Goal: Information Seeking & Learning: Learn about a topic

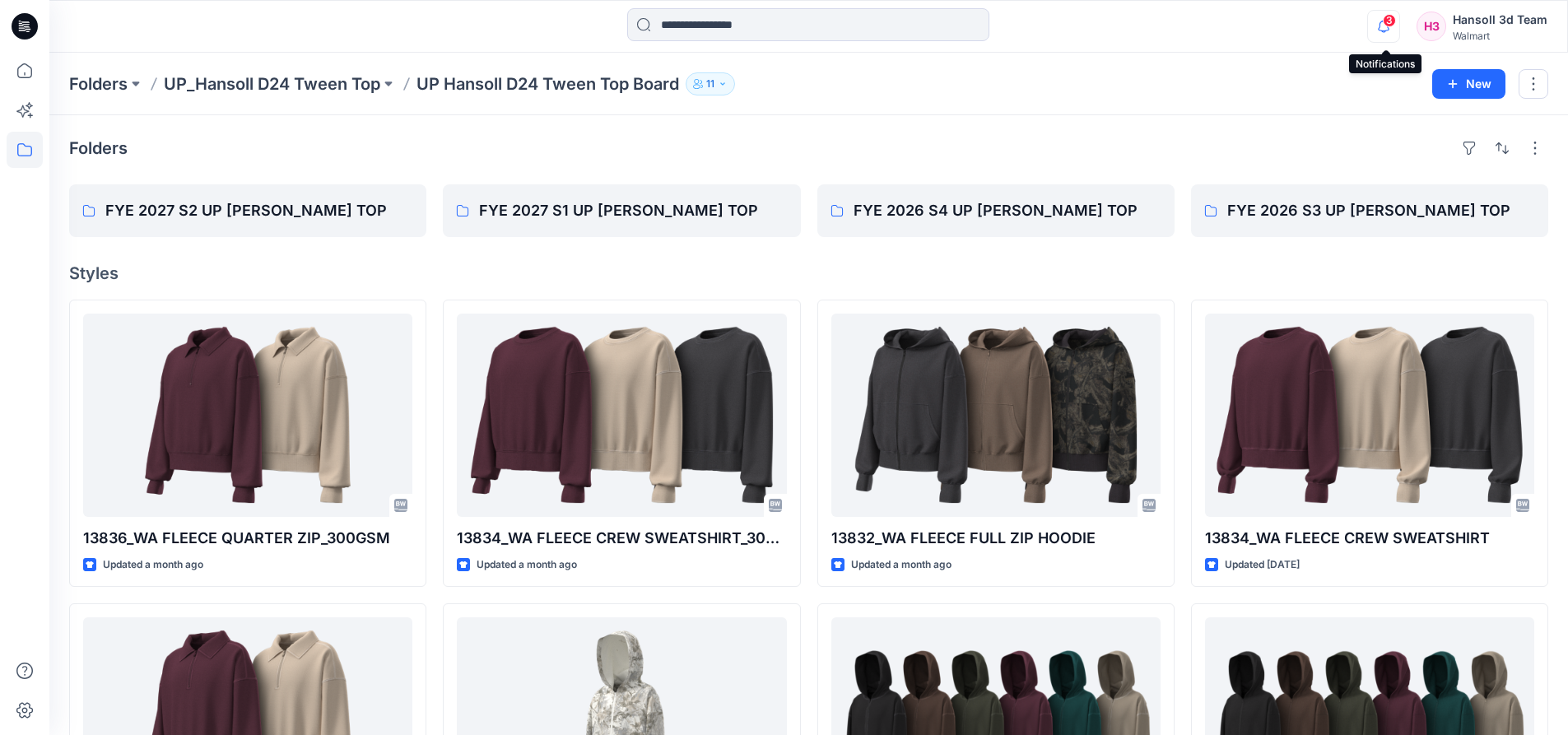
click at [1373, 23] on icon "button" at bounding box center [1383, 25] width 32 height 33
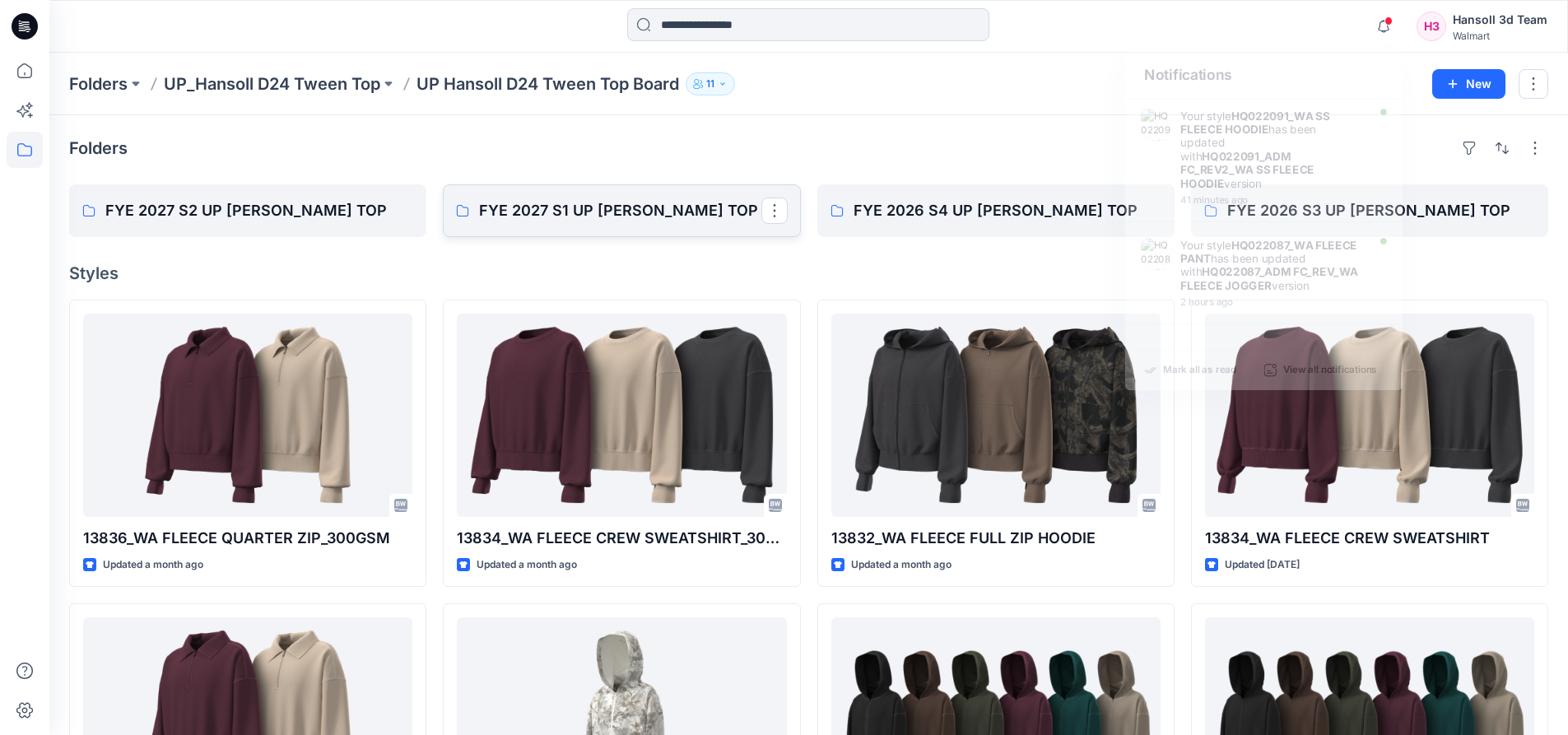
click at [574, 193] on link "FYE 2027 S1 UP HANSOLL TWEEN TOP" at bounding box center [621, 211] width 357 height 53
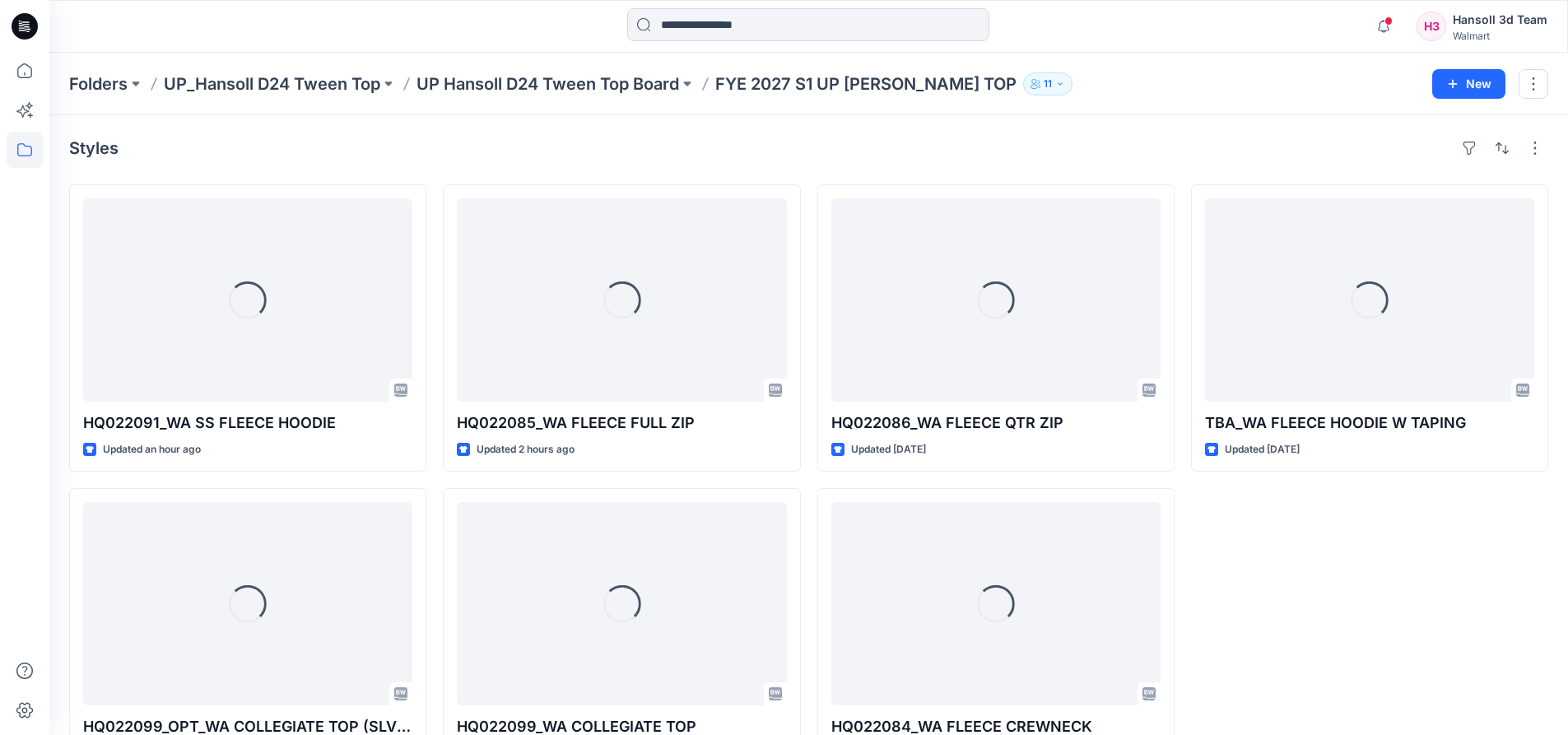
click at [850, 149] on div "Styles" at bounding box center [809, 149] width 1479 height 26
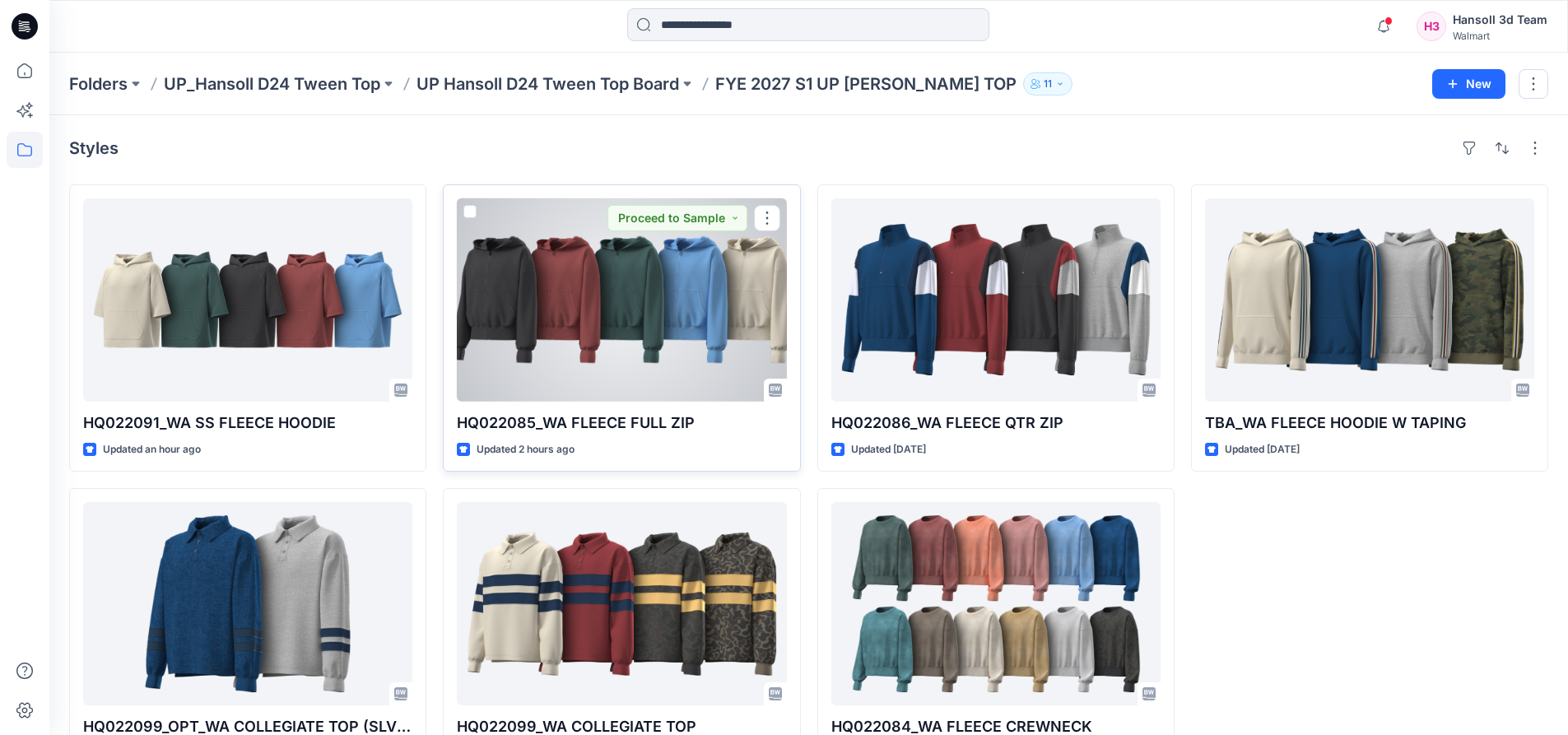
click at [657, 327] on div at bounding box center [621, 300] width 330 height 203
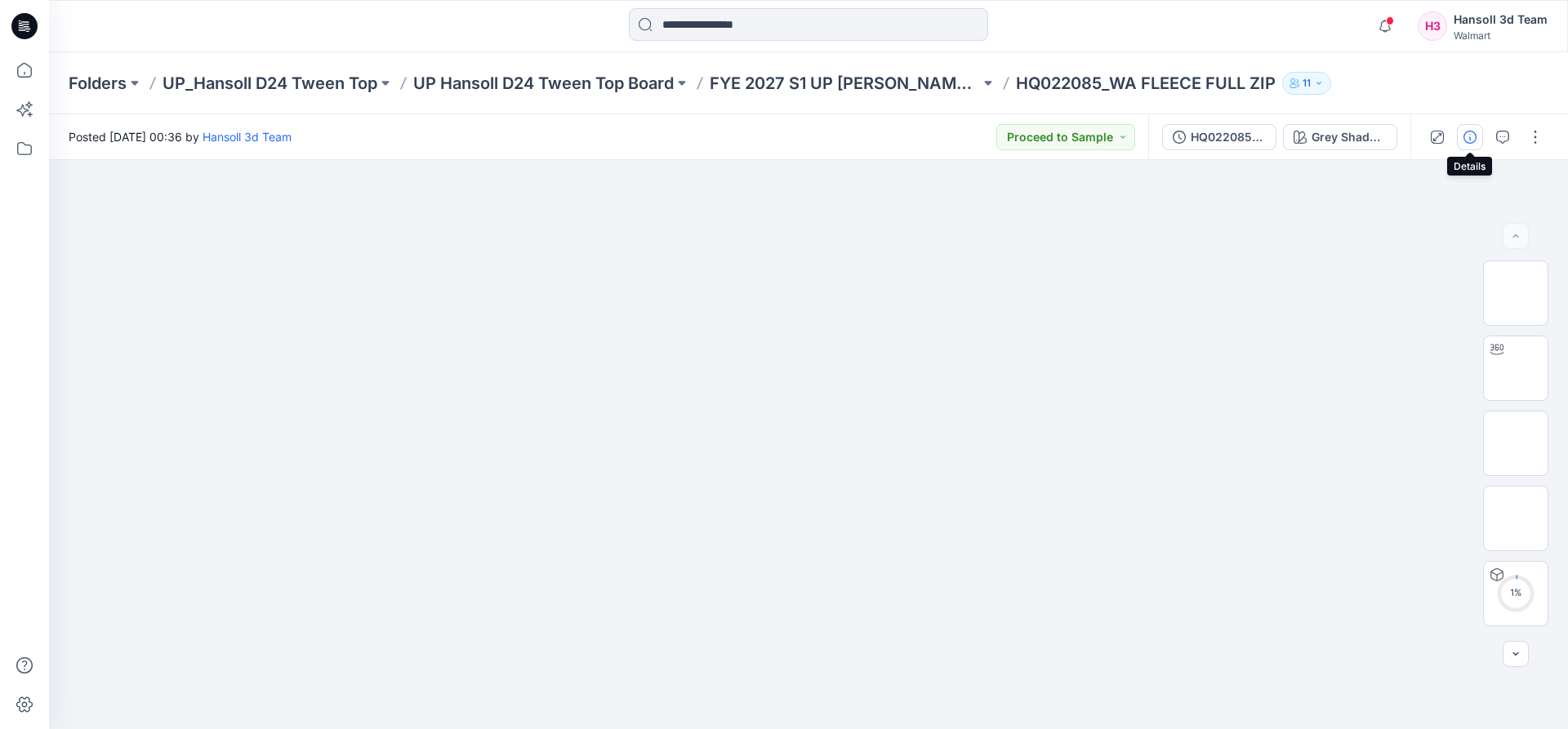
click at [1471, 143] on icon "button" at bounding box center [1469, 137] width 13 height 13
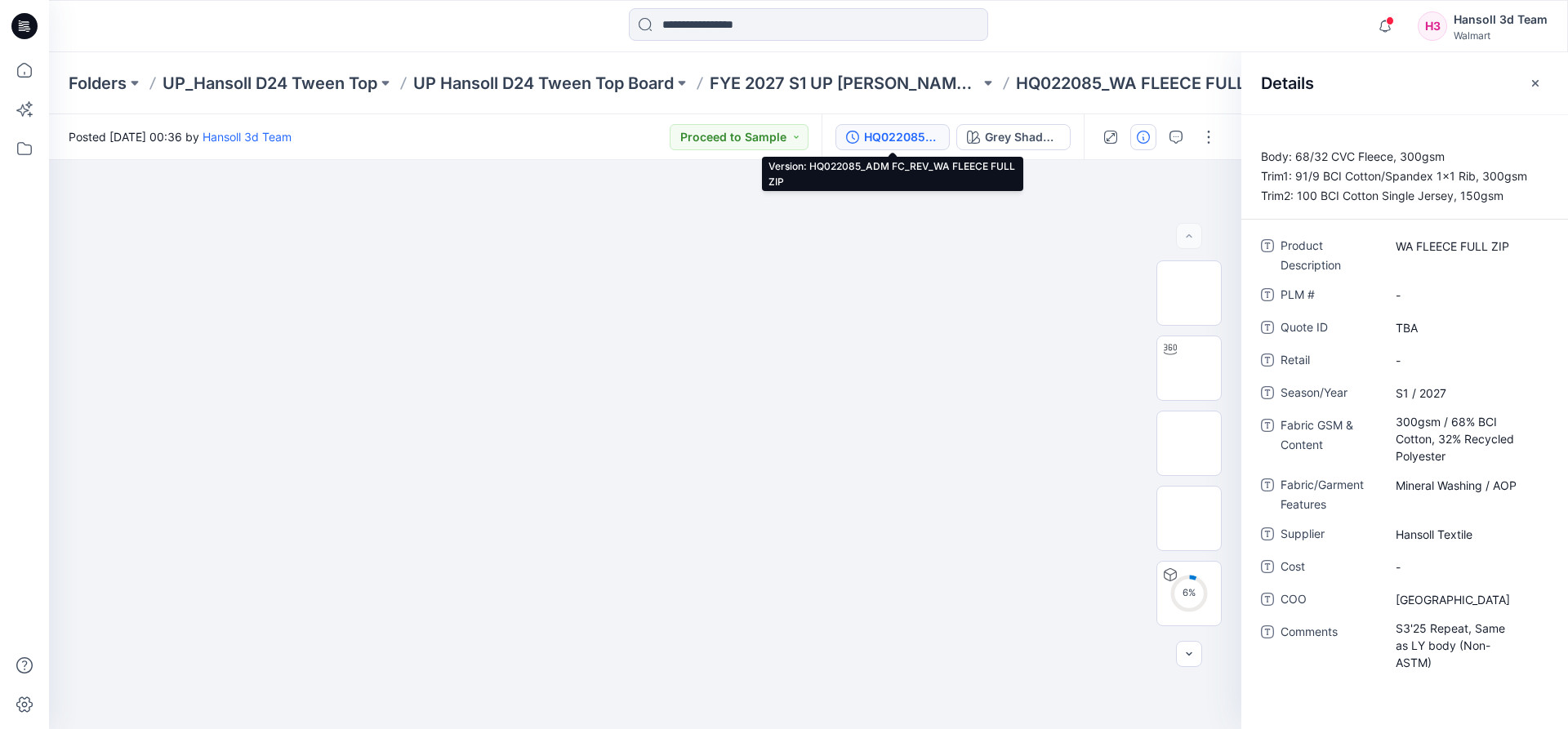
click at [936, 147] on button "HQ022085_ADM FC_REV_WA FLEECE FULL ZIP" at bounding box center [892, 137] width 114 height 26
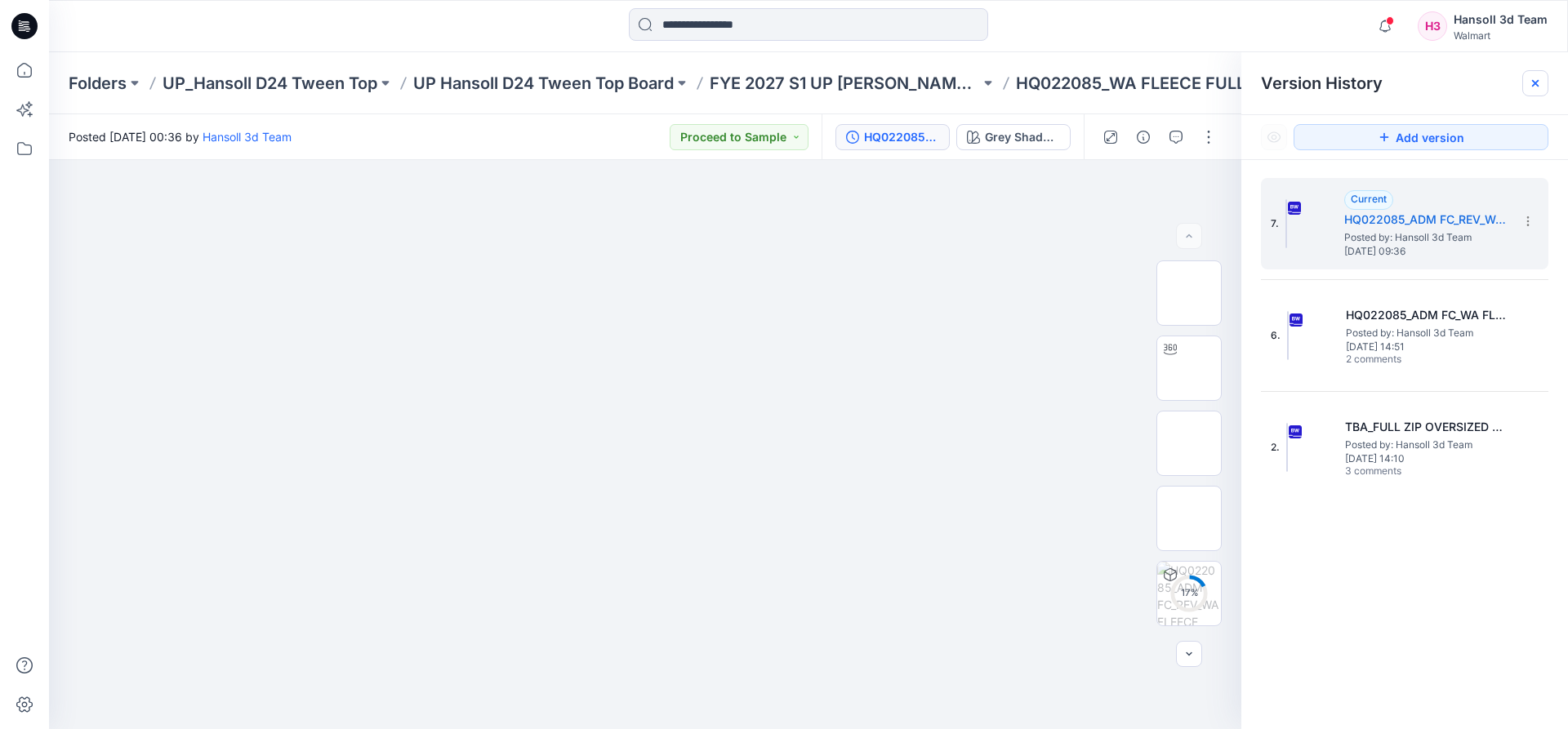
click at [1544, 88] on div at bounding box center [1536, 84] width 26 height 26
click at [1529, 87] on icon at bounding box center [1535, 83] width 13 height 13
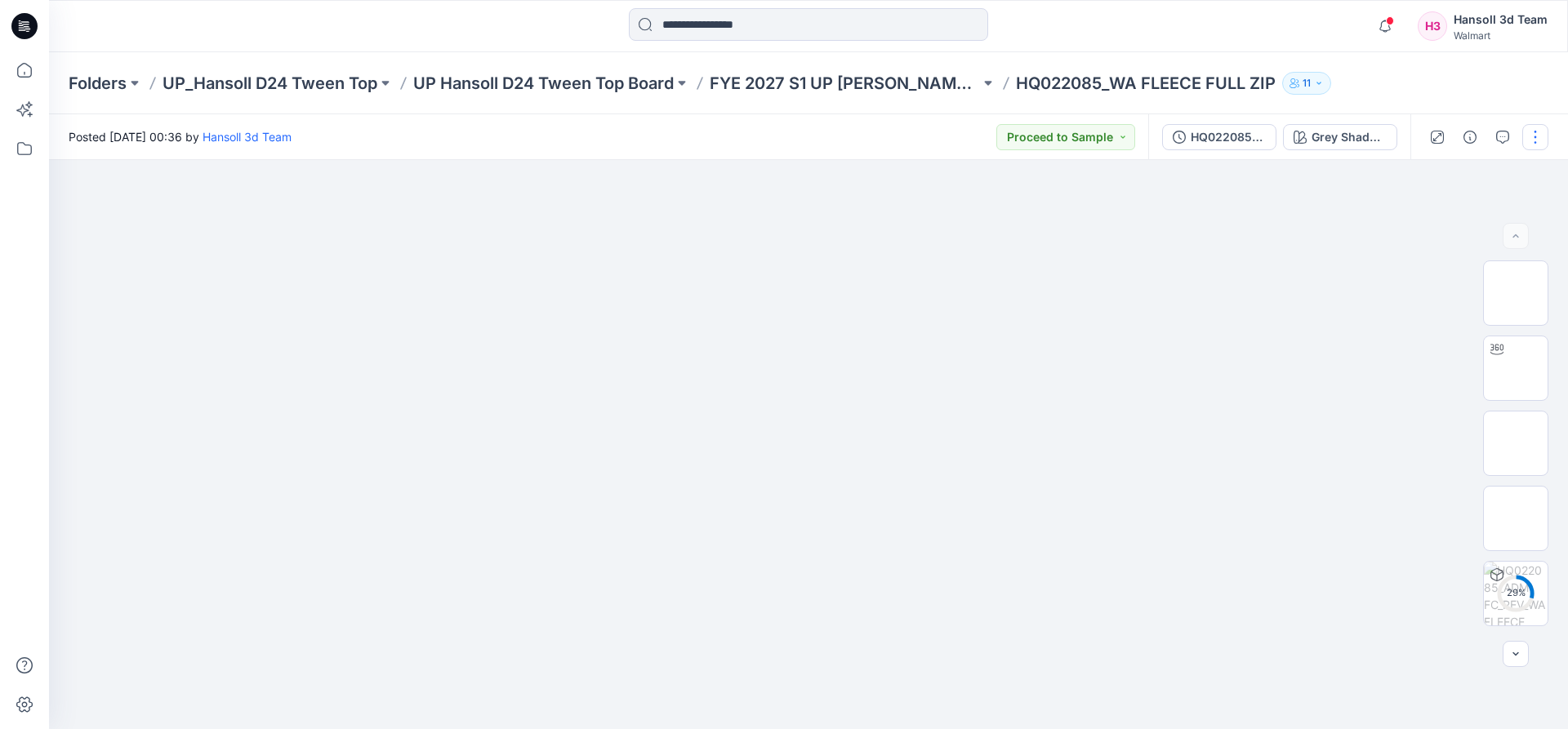
click at [1528, 133] on button "button" at bounding box center [1536, 137] width 26 height 26
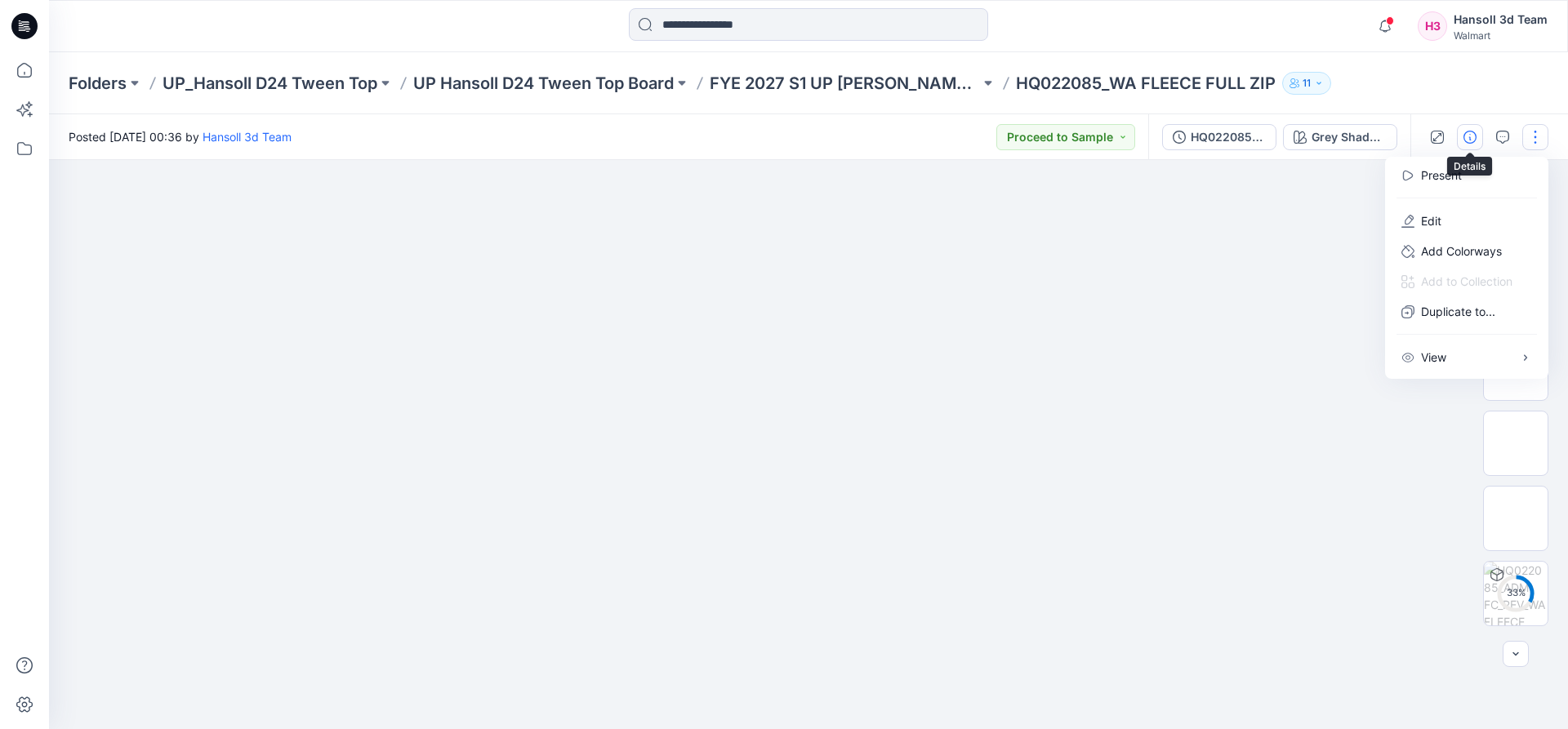
click at [1462, 136] on button "button" at bounding box center [1470, 137] width 26 height 26
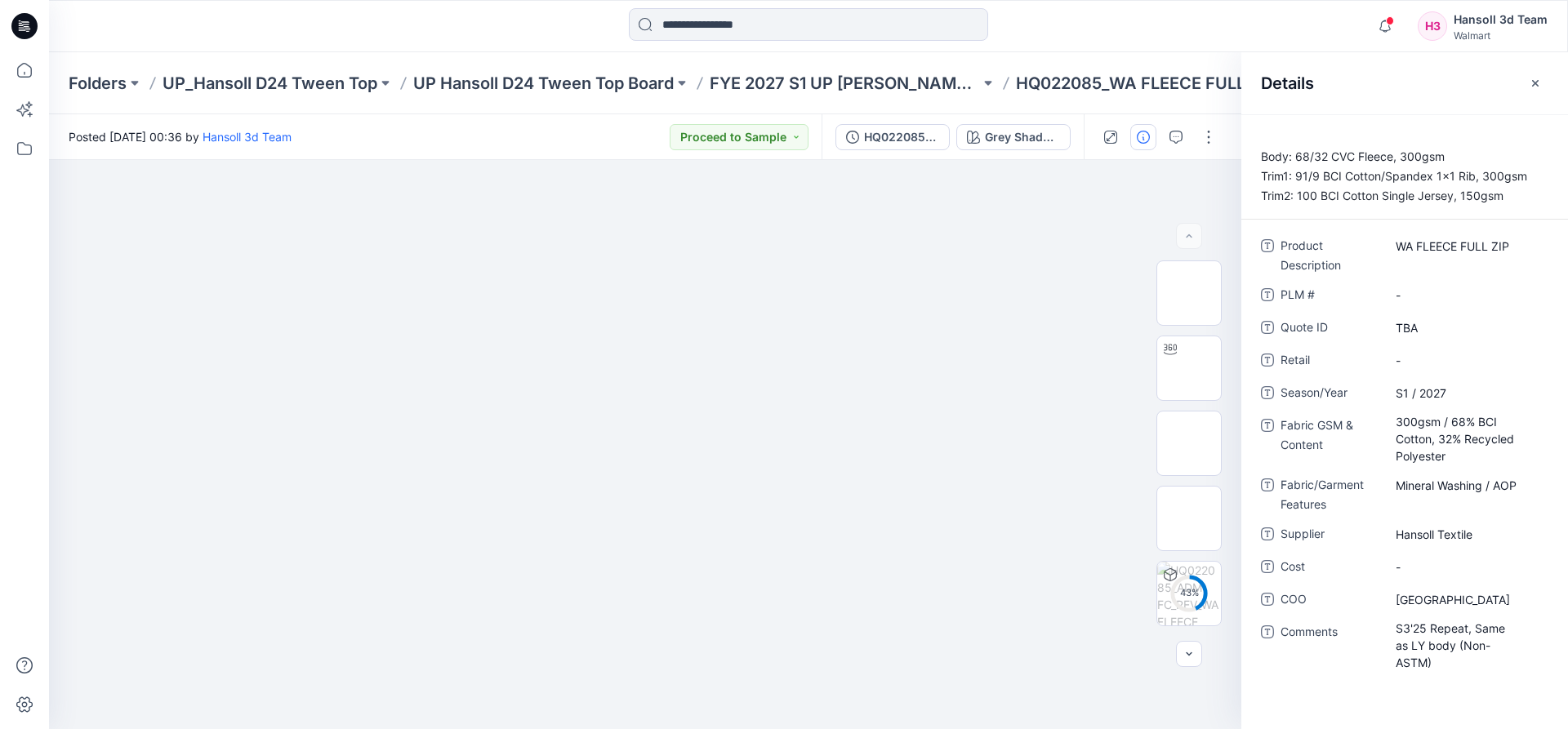
click at [1537, 64] on div "Details" at bounding box center [1405, 83] width 327 height 61
click at [1533, 84] on icon "button" at bounding box center [1535, 83] width 13 height 13
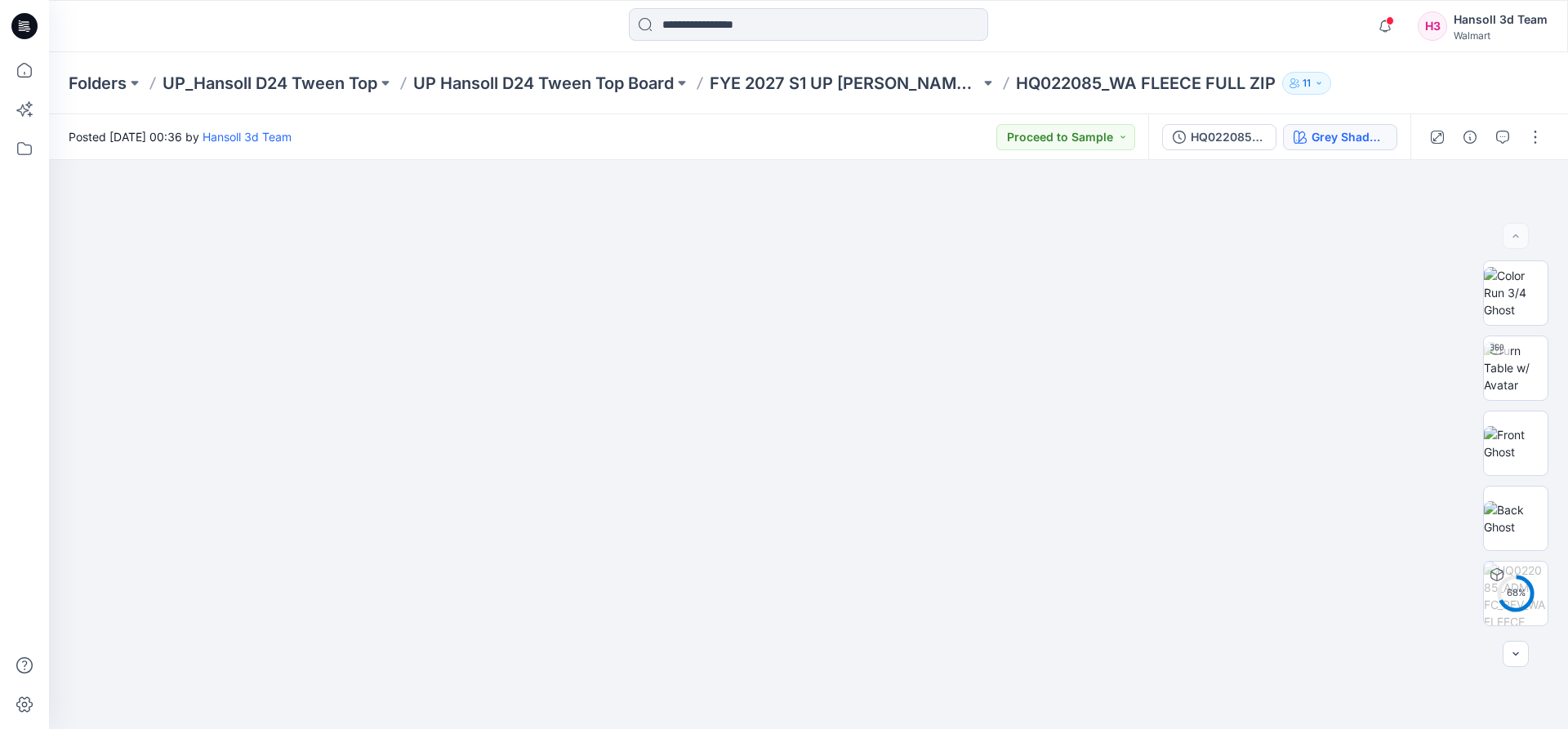
click at [1365, 146] on button "Grey Shadow (Pigment Dyeing)" at bounding box center [1340, 137] width 114 height 26
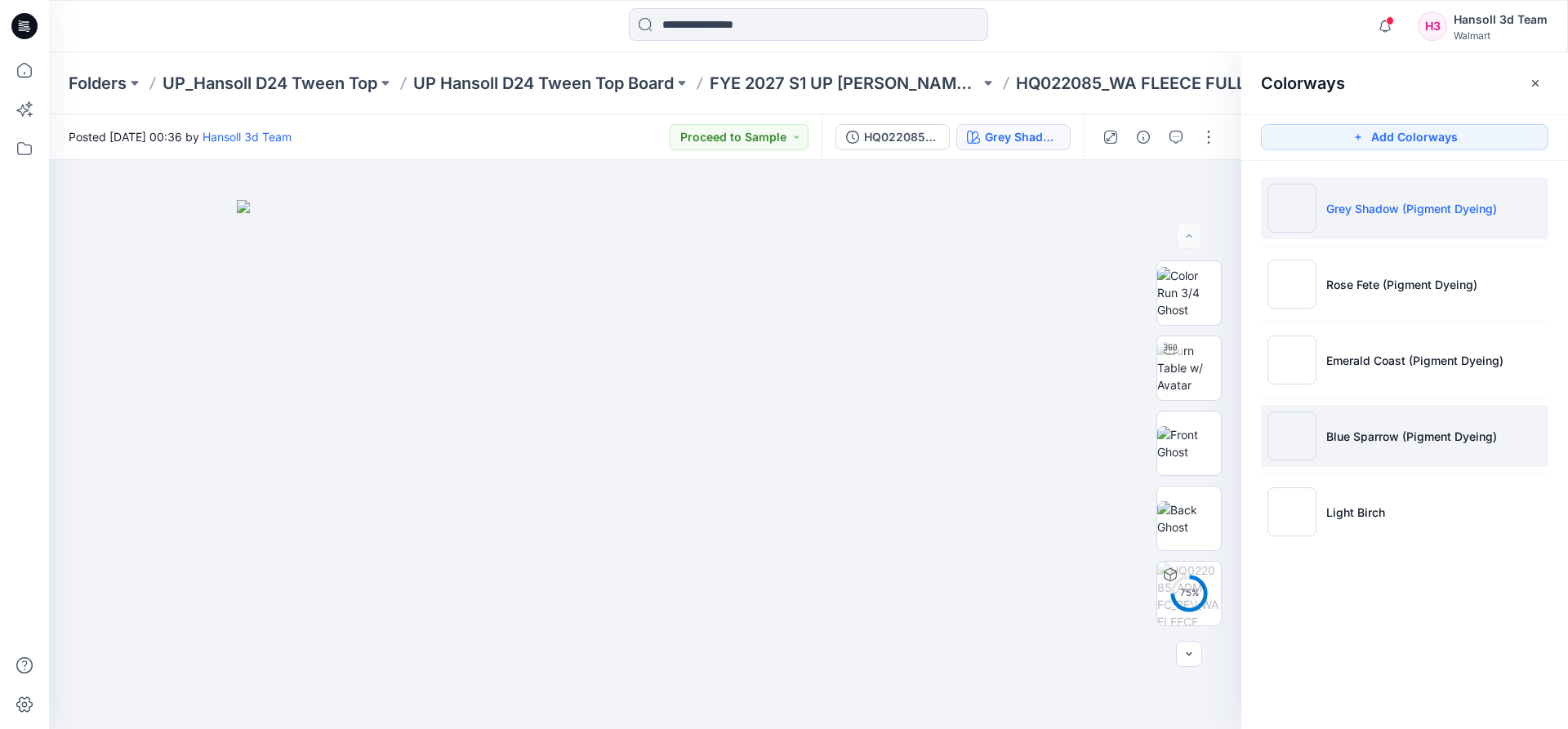
click at [1410, 433] on p "Blue Sparrow (Pigment Dyeing)" at bounding box center [1412, 437] width 171 height 17
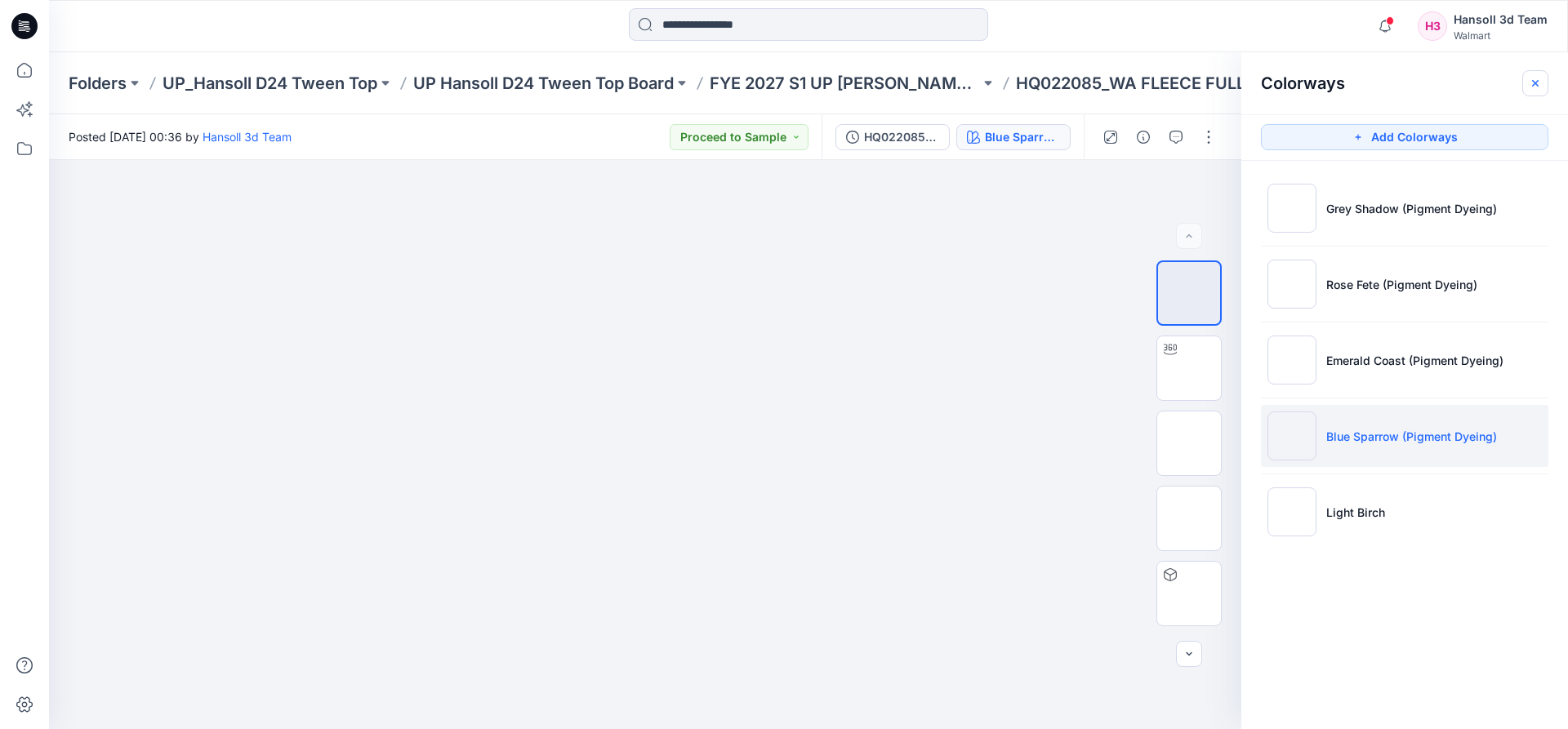
click at [1532, 84] on icon "button" at bounding box center [1535, 83] width 13 height 13
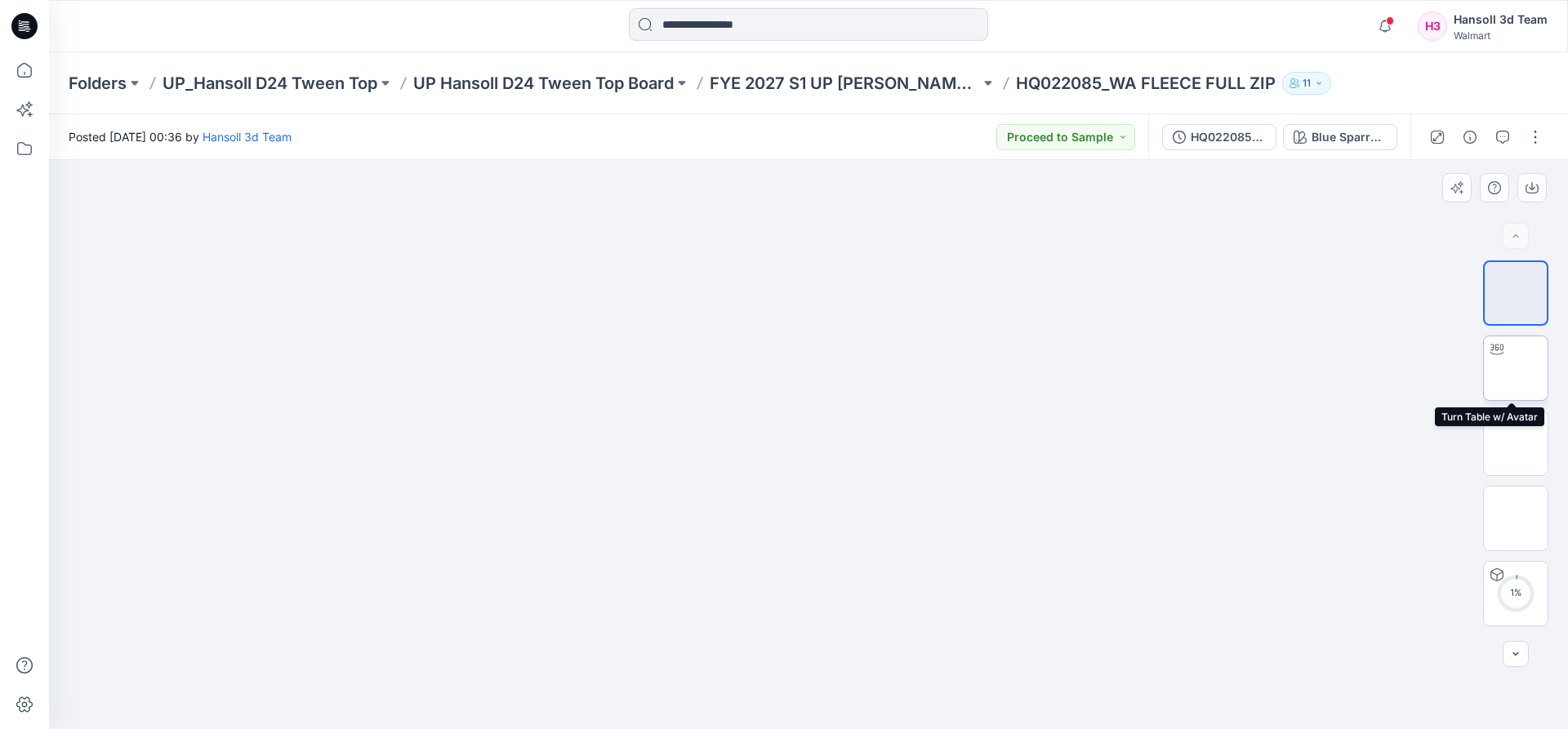
click at [1516, 368] on img at bounding box center [1516, 368] width 0 height 0
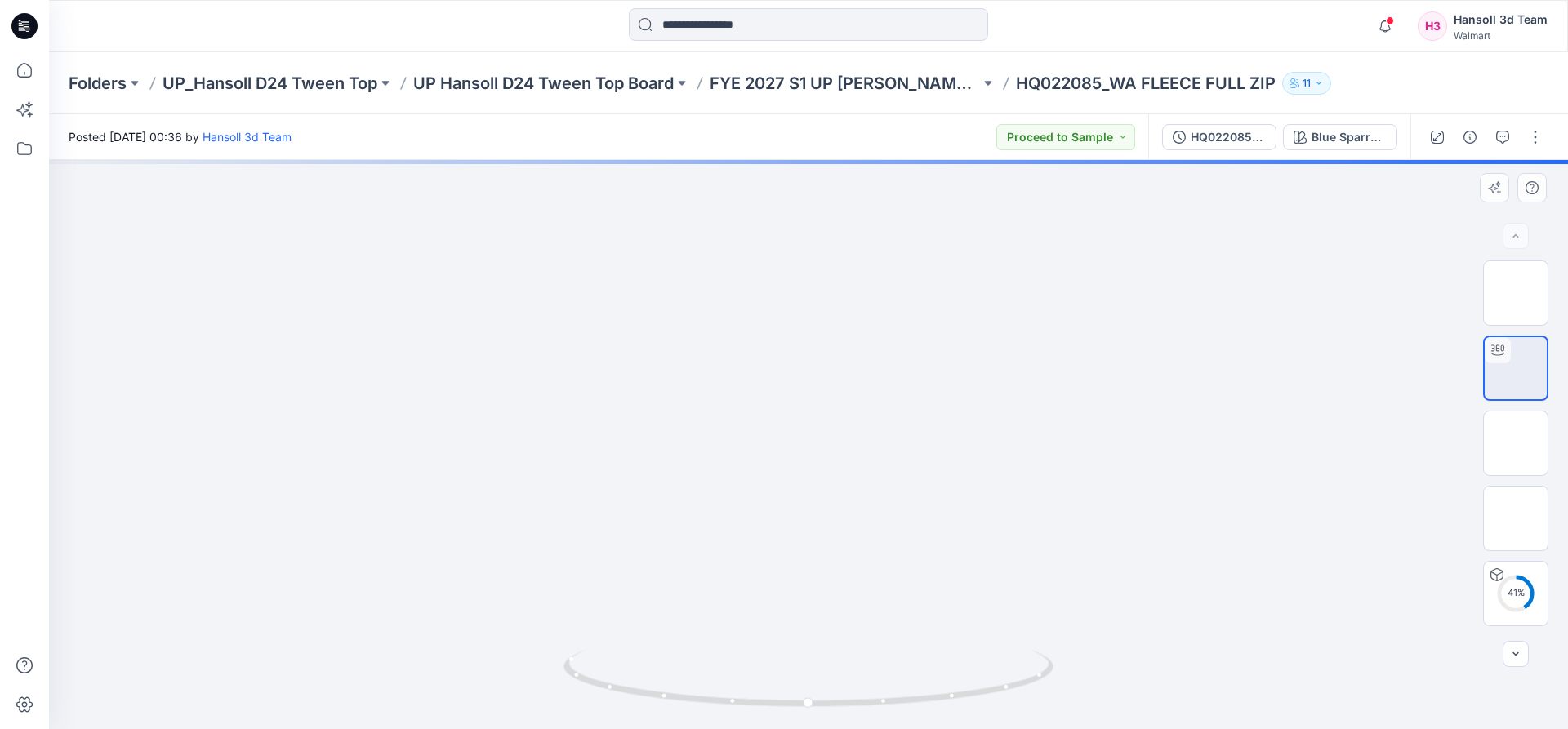
drag, startPoint x: 649, startPoint y: 382, endPoint x: 660, endPoint y: 410, distance: 30.1
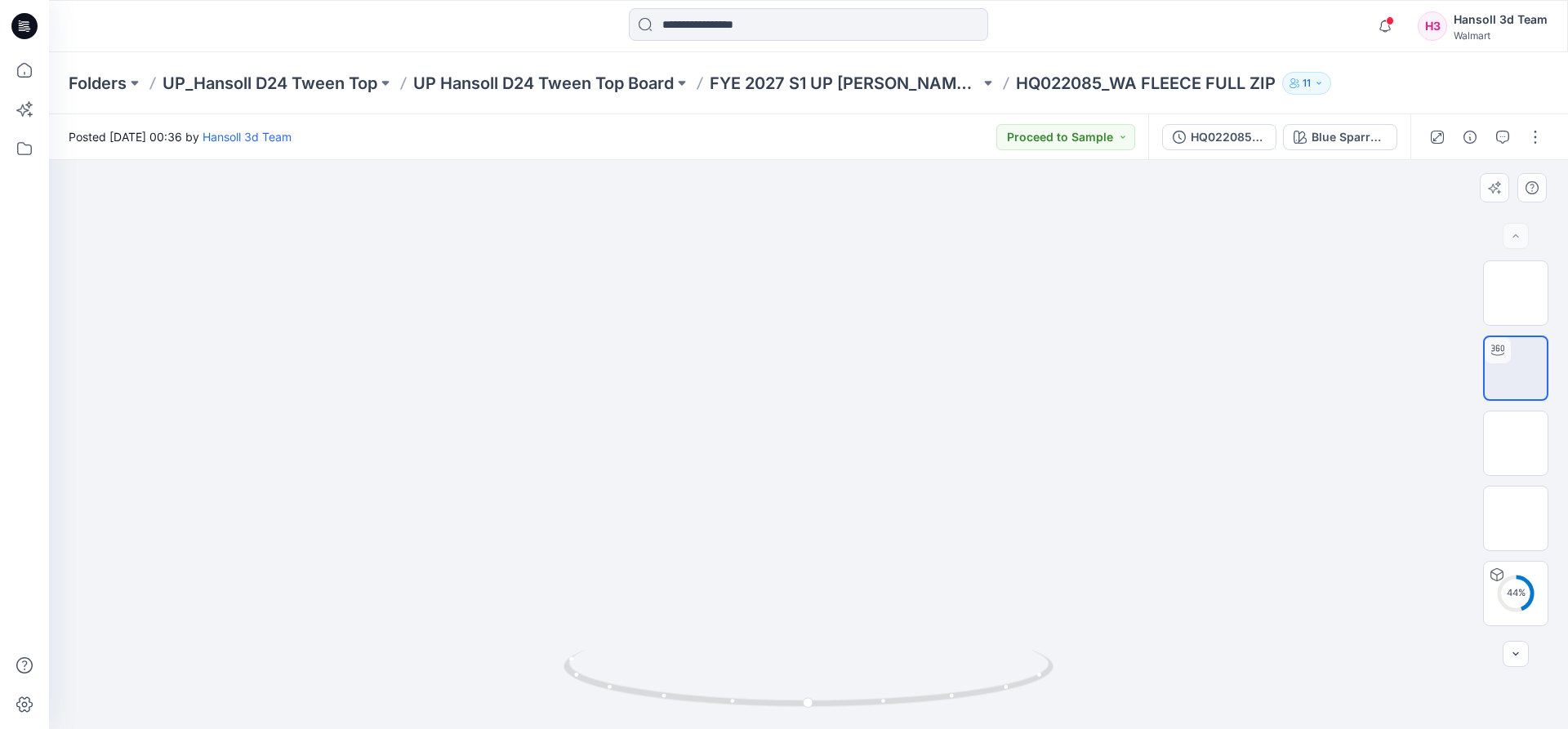
drag, startPoint x: 647, startPoint y: 547, endPoint x: 840, endPoint y: 431, distance: 225.2
drag, startPoint x: 1038, startPoint y: 493, endPoint x: 621, endPoint y: 493, distance: 417.0
drag, startPoint x: 944, startPoint y: 380, endPoint x: 1030, endPoint y: 603, distance: 239.0
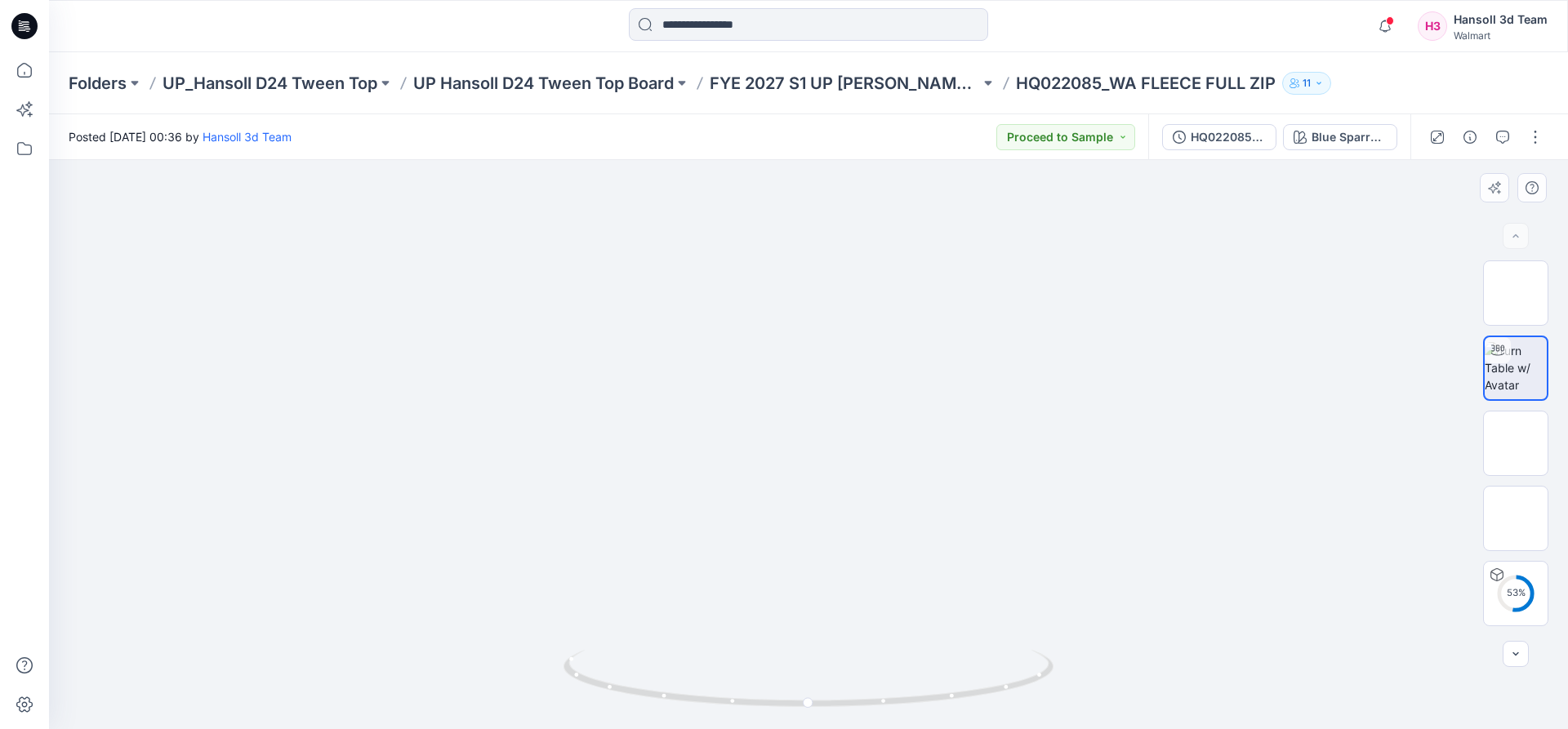
drag, startPoint x: 793, startPoint y: 319, endPoint x: 955, endPoint y: 587, distance: 313.2
drag, startPoint x: 779, startPoint y: 313, endPoint x: 823, endPoint y: 411, distance: 107.4
click at [823, 411] on img at bounding box center [803, 1] width 3345 height 1457
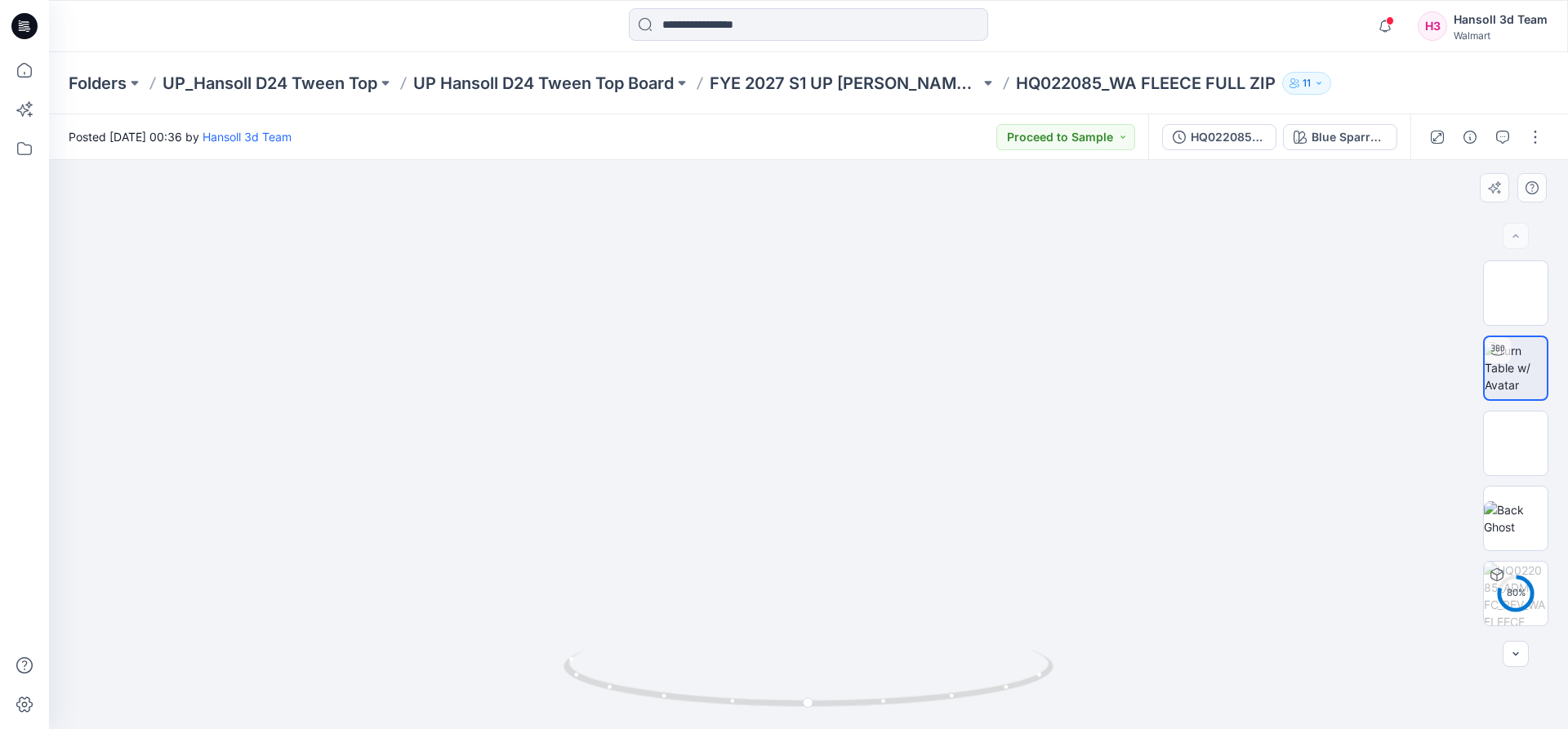
drag, startPoint x: 1103, startPoint y: 578, endPoint x: 877, endPoint y: 531, distance: 230.8
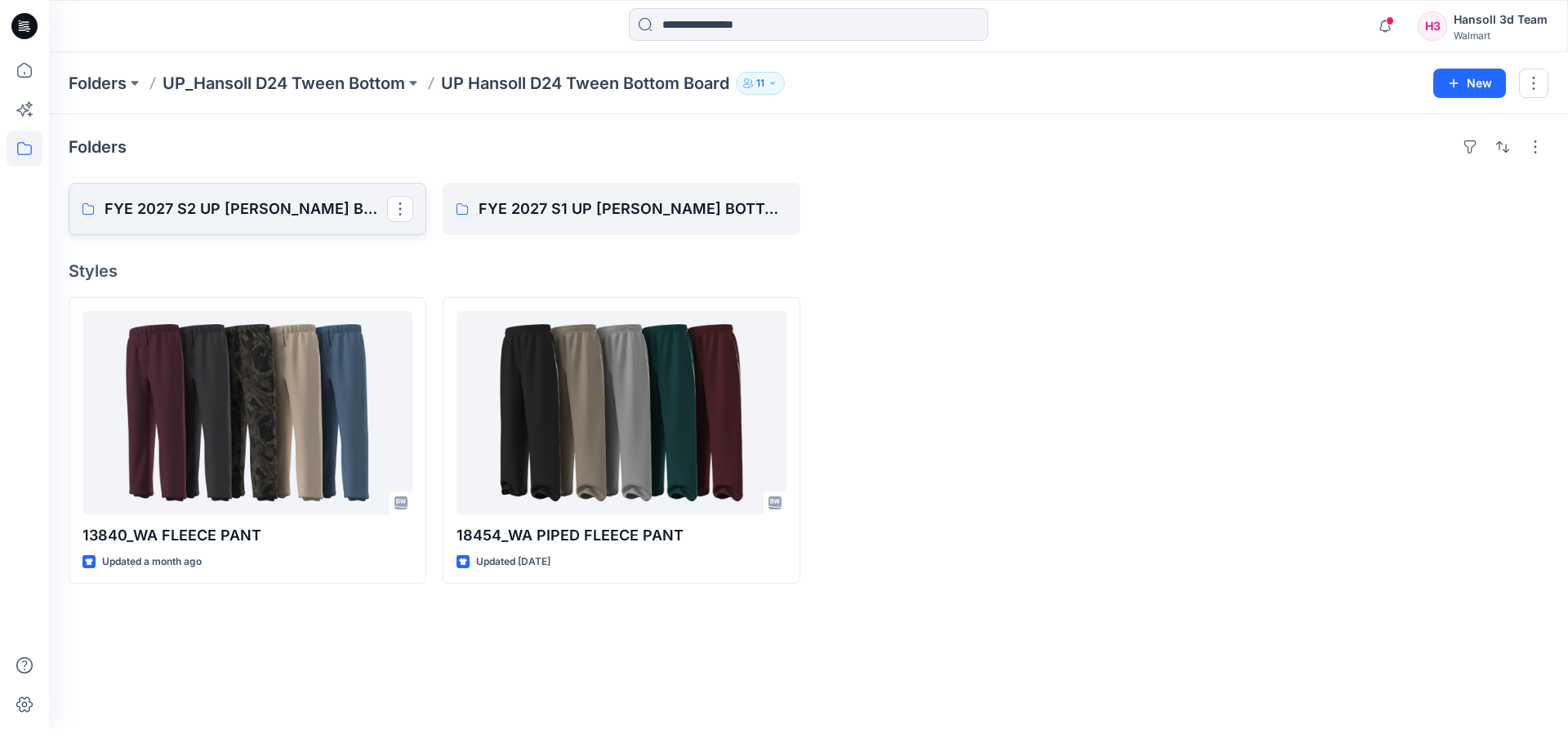
click at [248, 225] on link "FYE 2027 S2 UP [PERSON_NAME] BOTTOM" at bounding box center [248, 209] width 358 height 52
click at [552, 206] on p "FYE 2027 S1 UP [PERSON_NAME] BOTTOM" at bounding box center [620, 209] width 283 height 23
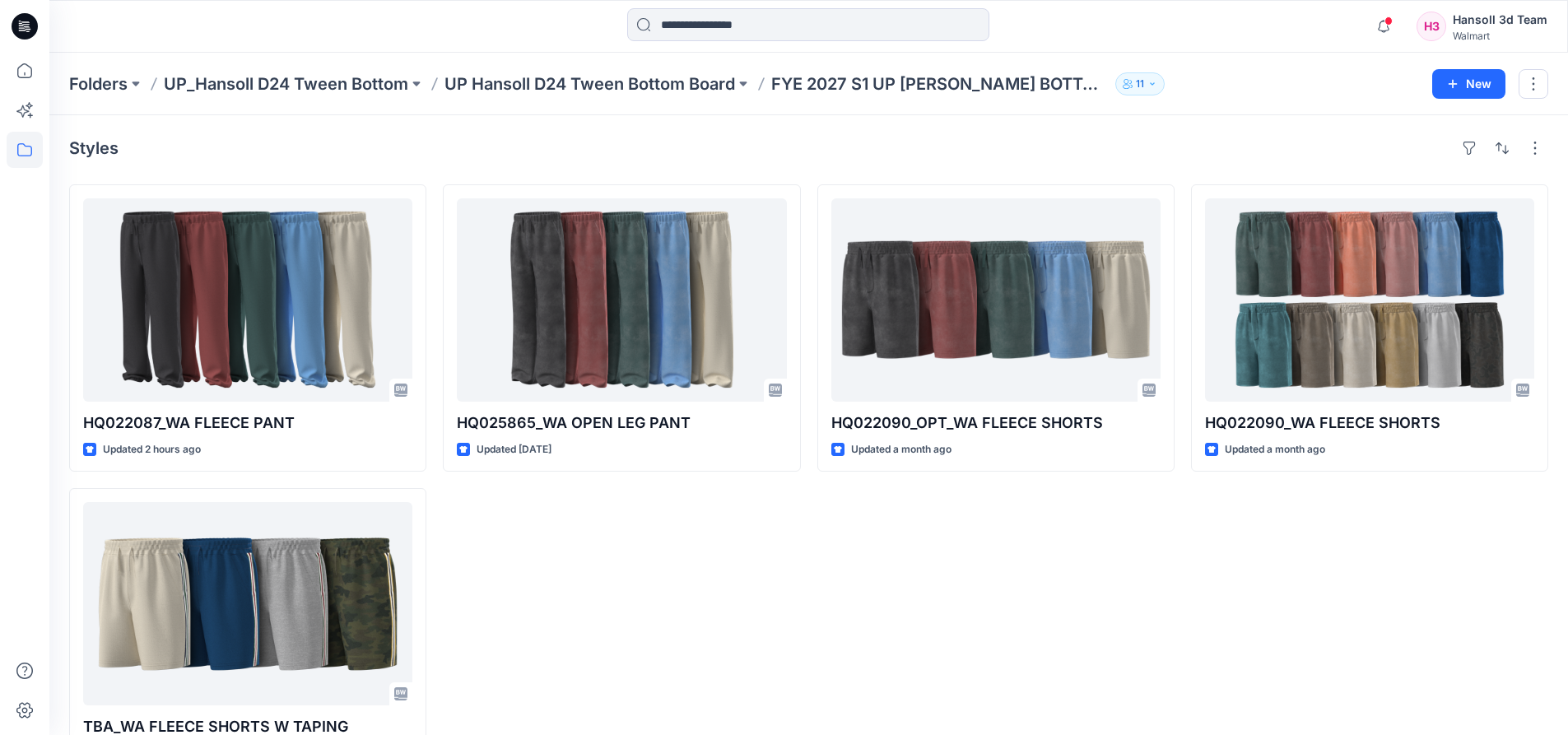
click at [535, 564] on div "HQ025865_WA OPEN LEG PANT Updated [DATE]" at bounding box center [621, 480] width 357 height 591
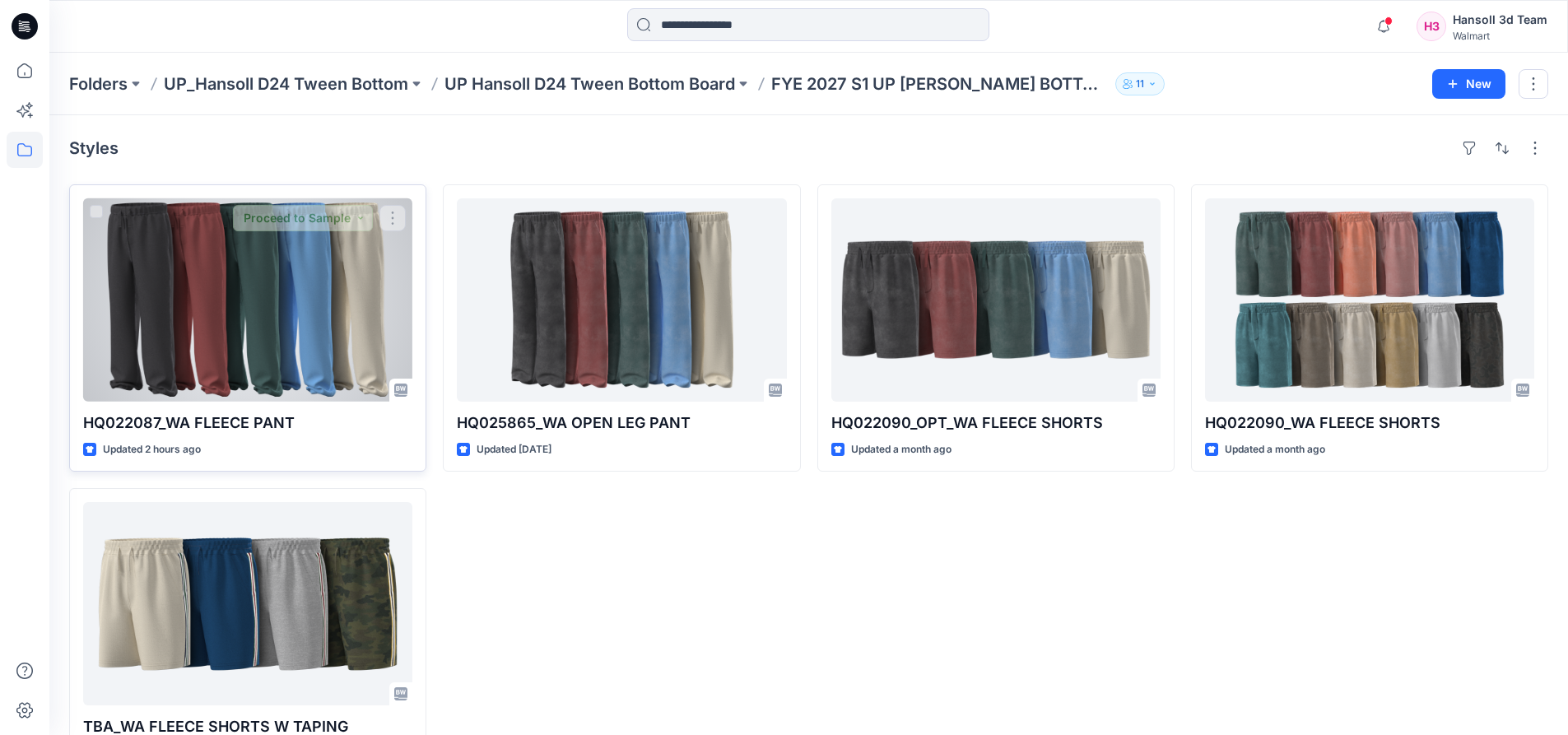
click at [305, 373] on div at bounding box center [248, 300] width 330 height 203
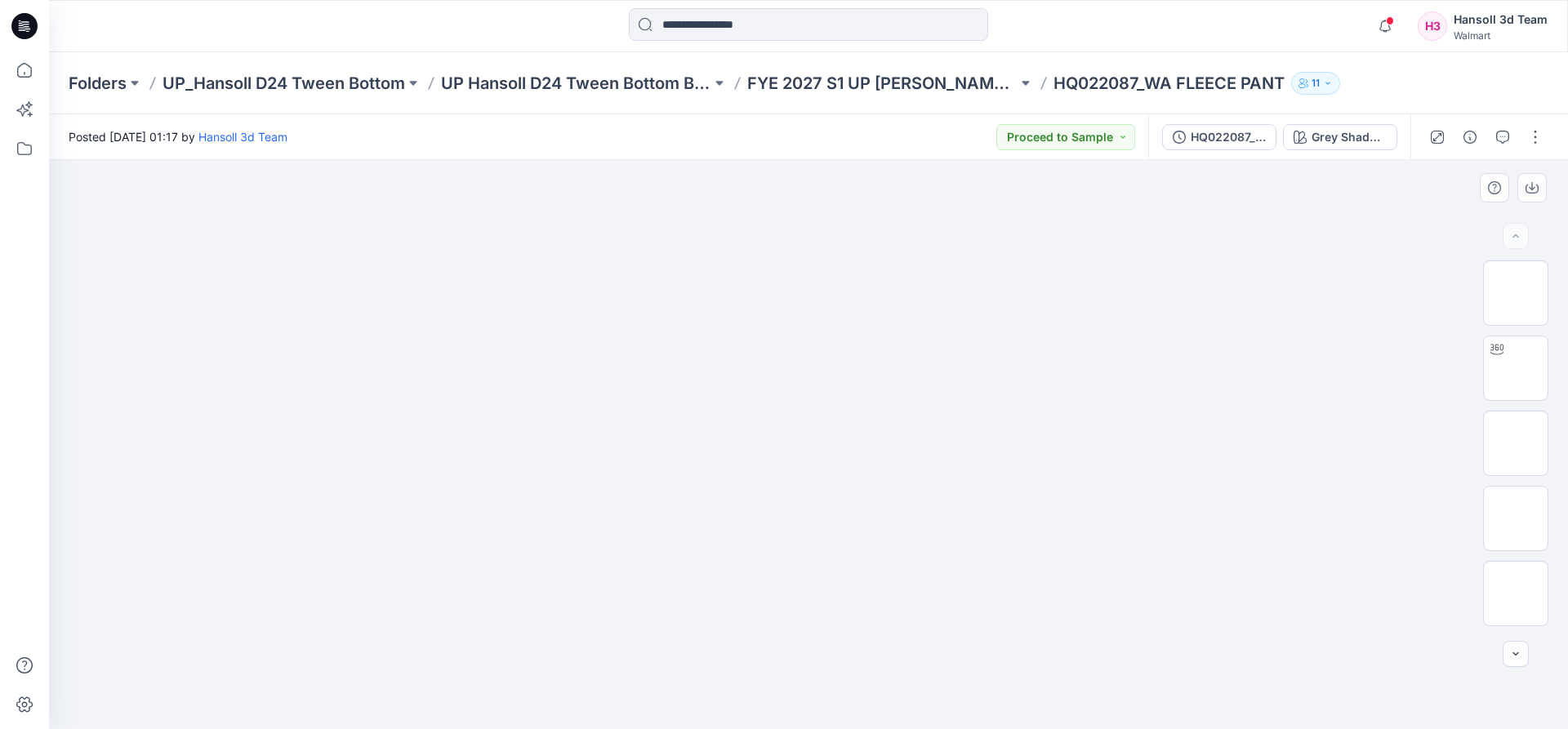
drag, startPoint x: 1108, startPoint y: 199, endPoint x: 1108, endPoint y: 219, distance: 20.0
click at [1108, 219] on div at bounding box center [808, 445] width 1519 height 569
click at [1507, 81] on div "Folders UP_Hansoll D24 Tween Bottom UP Hansoll D24 Tween Bottom Board FYE 2027 …" at bounding box center [808, 83] width 1519 height 62
click at [1471, 139] on icon "button" at bounding box center [1469, 137] width 13 height 13
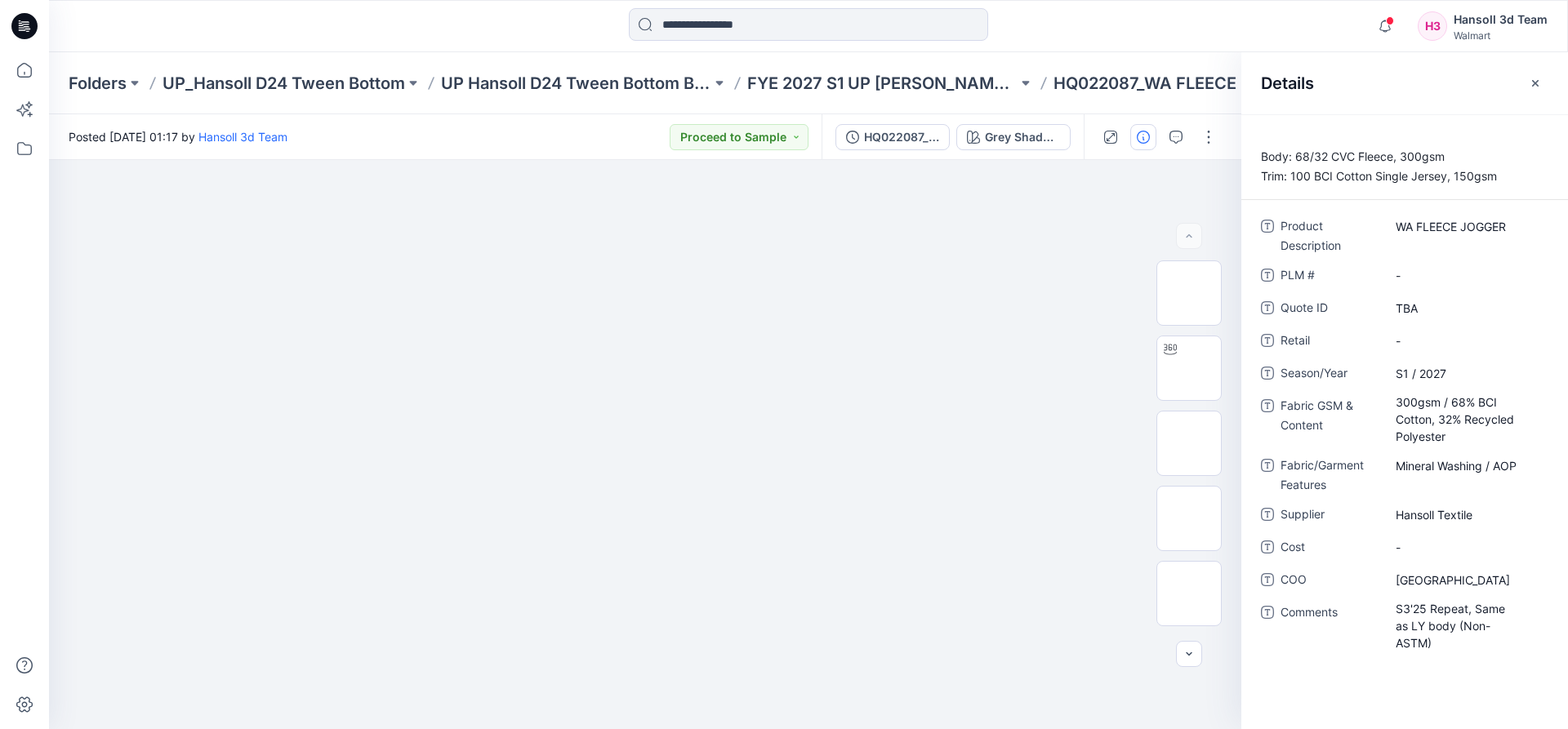
click at [1537, 78] on icon "button" at bounding box center [1535, 83] width 13 height 13
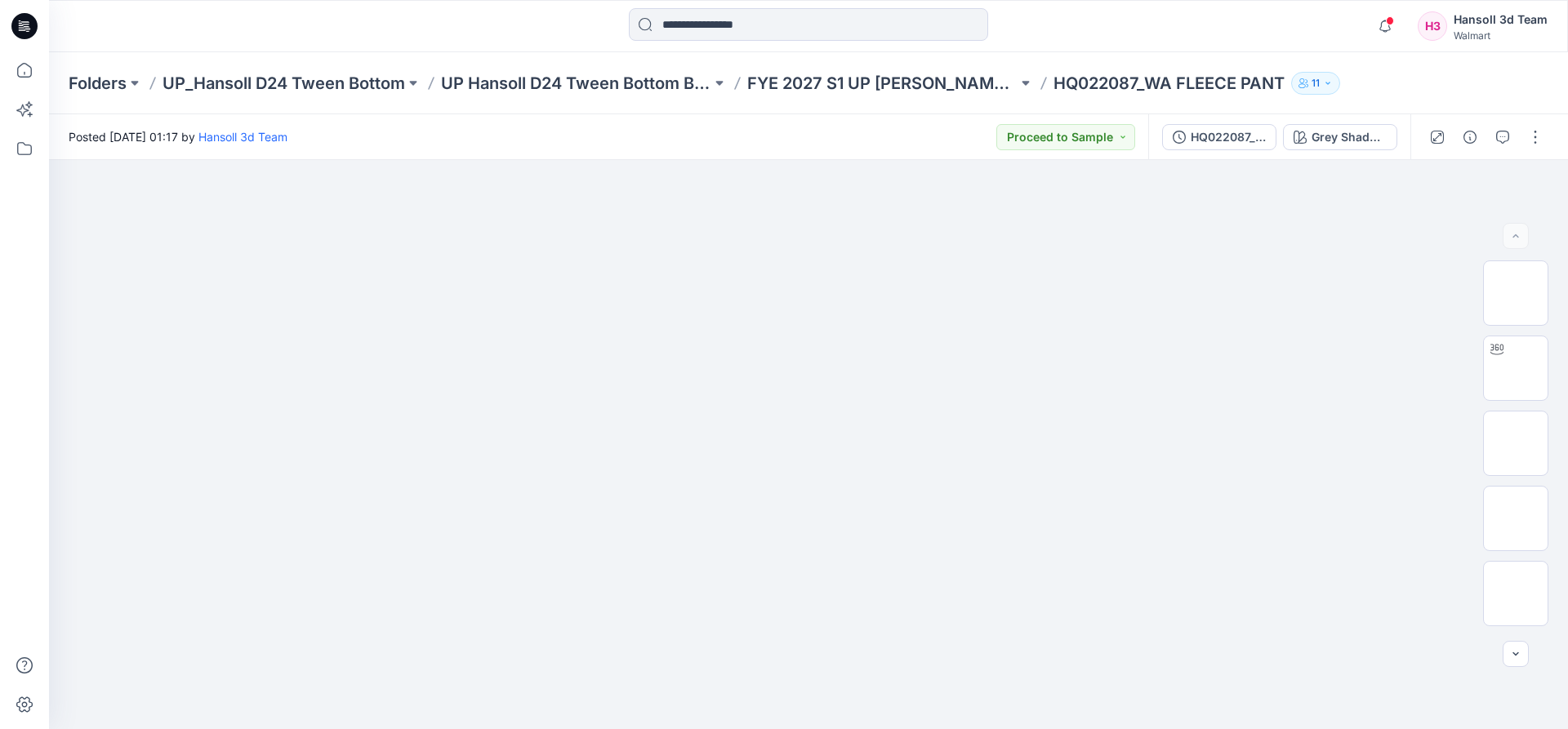
click at [1496, 109] on div "Folders UP_Hansoll D24 Tween Bottom UP Hansoll D24 Tween Bottom Board FYE 2027 …" at bounding box center [808, 83] width 1519 height 62
click at [1478, 134] on button "button" at bounding box center [1470, 137] width 26 height 26
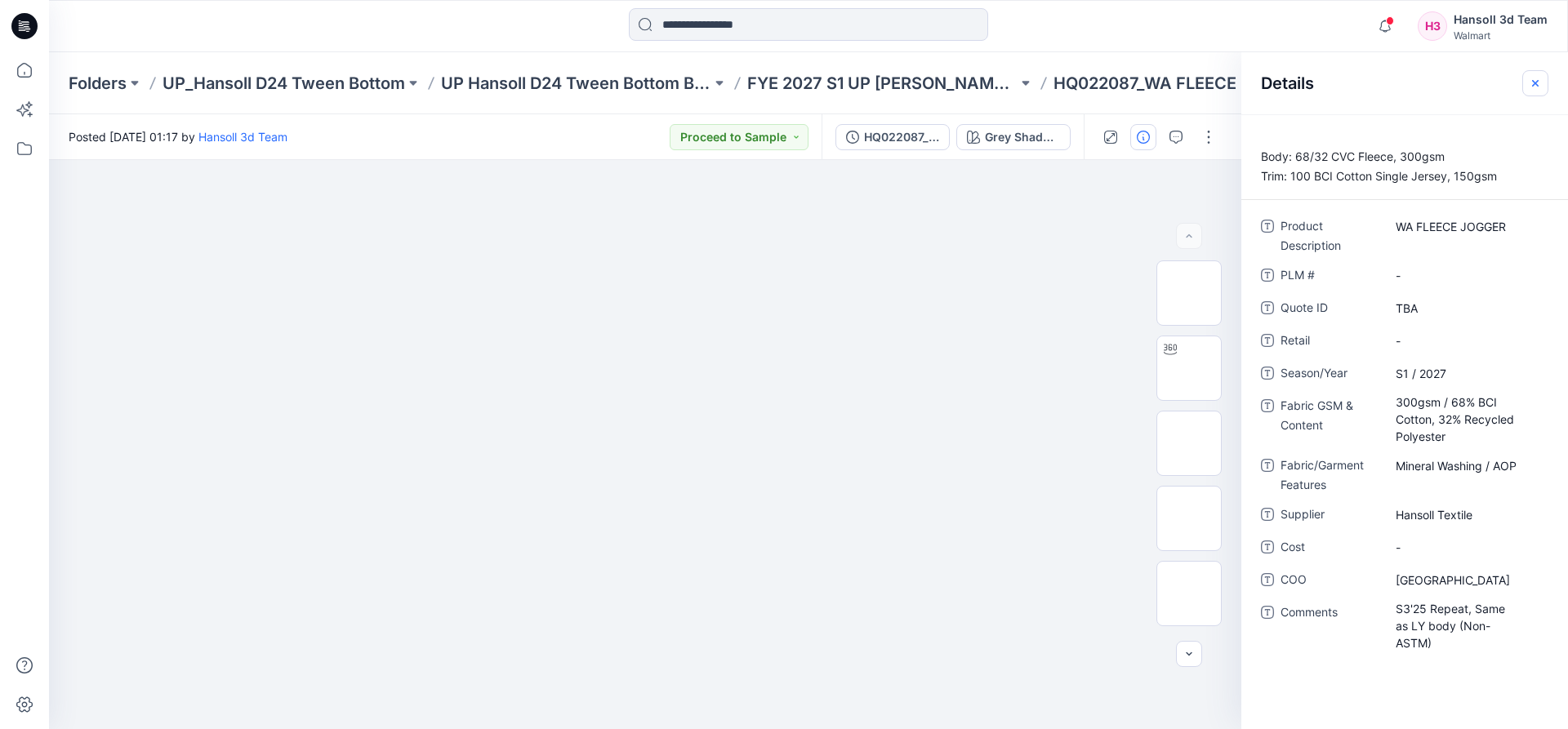
click at [1526, 85] on button "button" at bounding box center [1536, 84] width 26 height 26
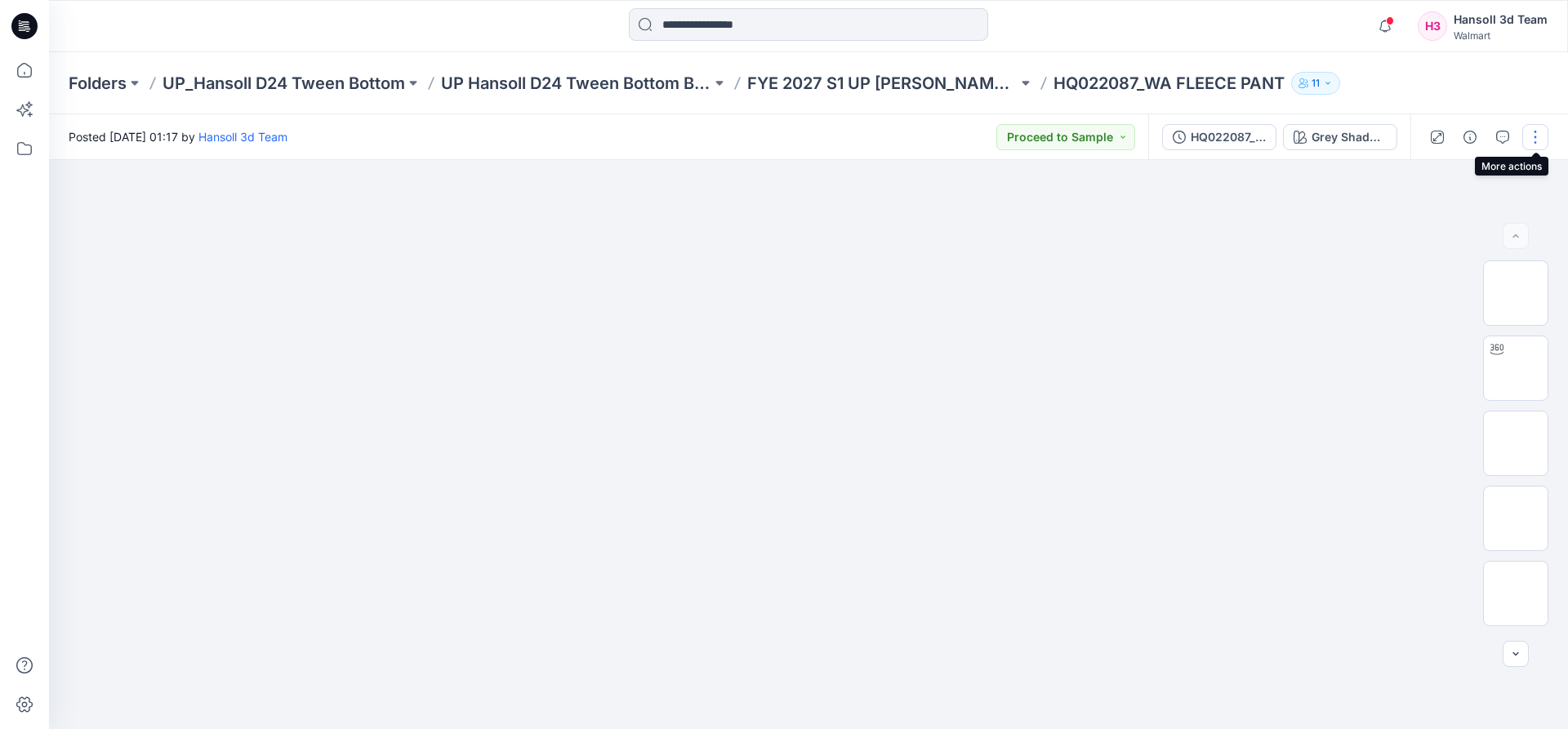
click at [1524, 133] on button "button" at bounding box center [1536, 137] width 26 height 26
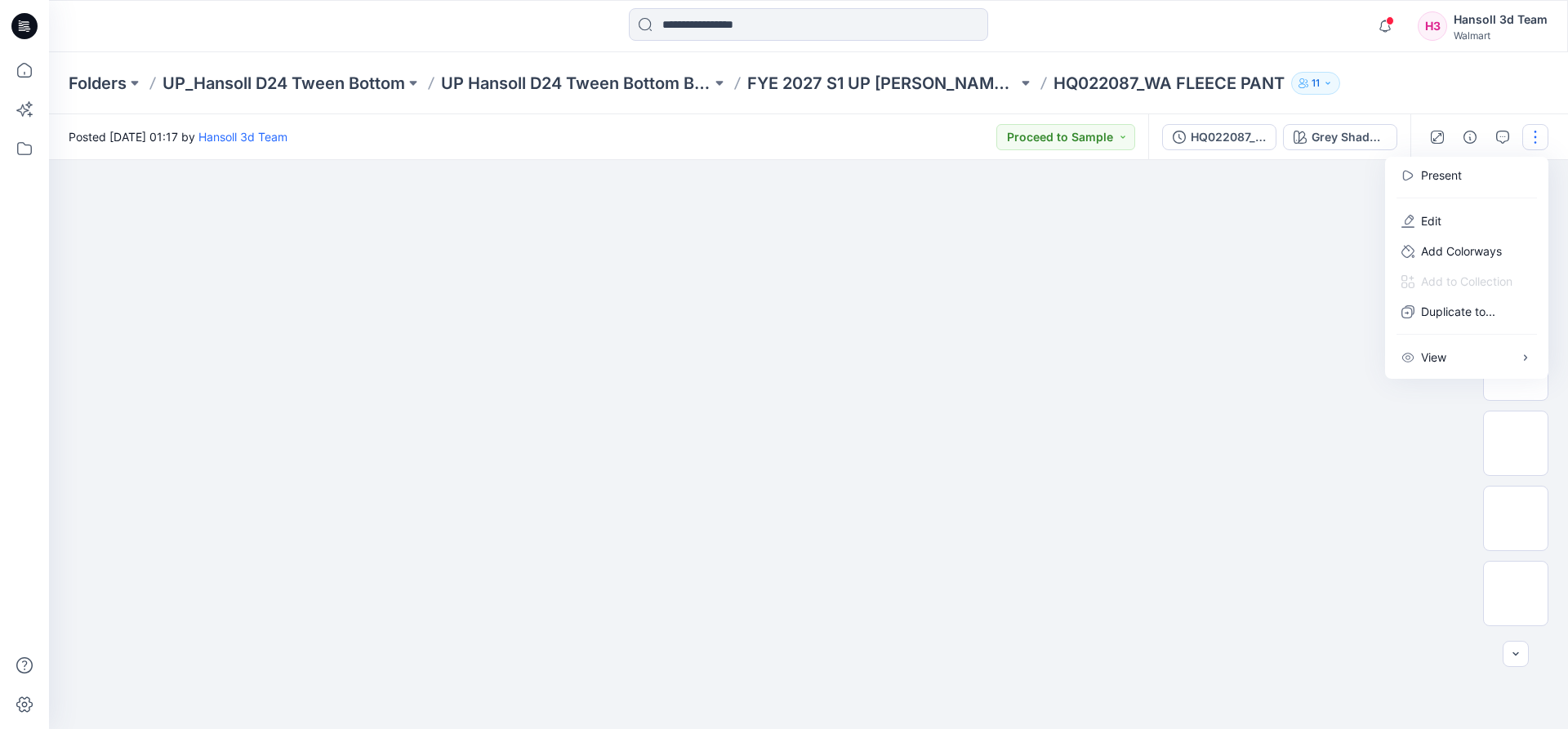
click at [1511, 98] on div "Folders UP_Hansoll D24 Tween Bottom UP Hansoll D24 Tween Bottom Board FYE 2027 …" at bounding box center [808, 83] width 1519 height 62
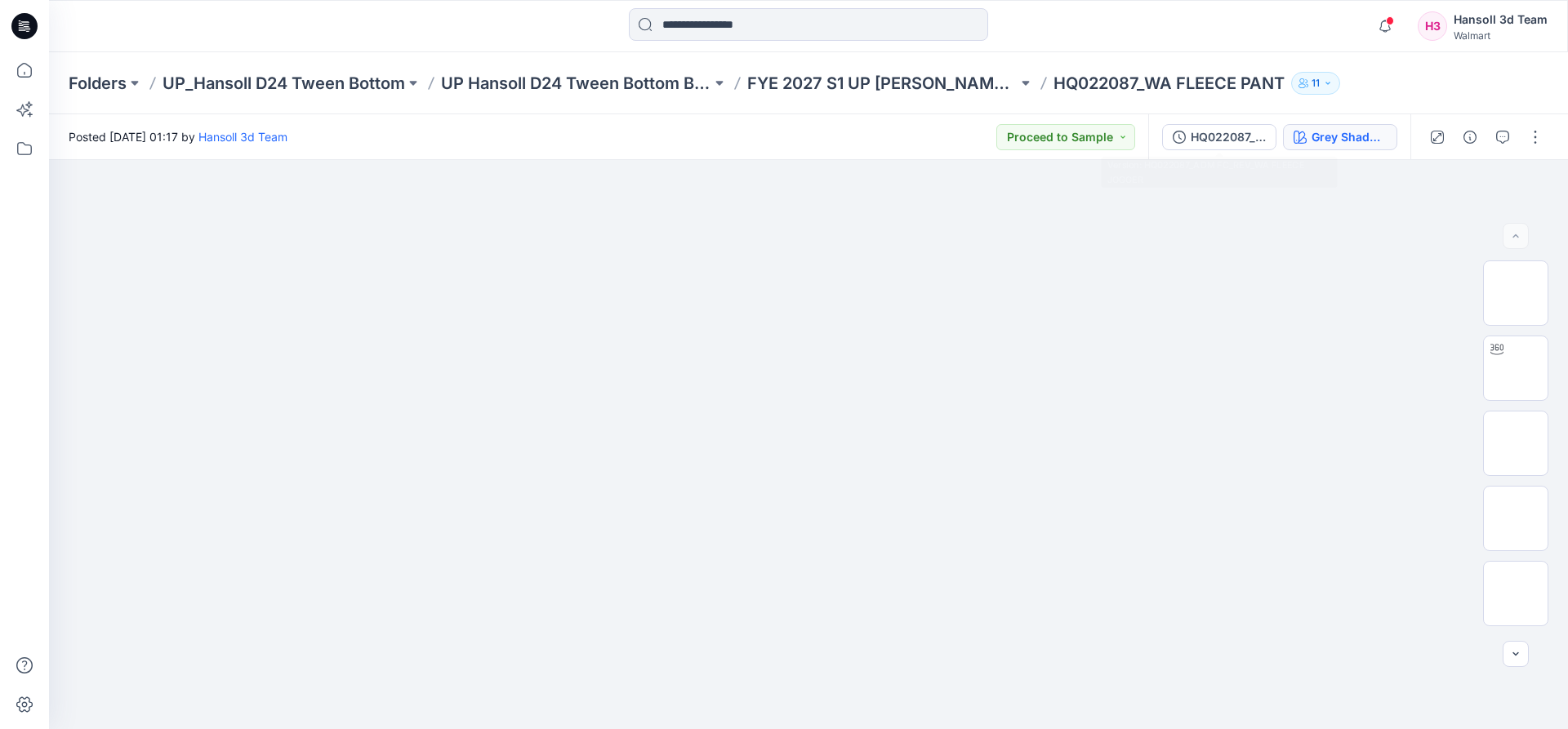
click at [1346, 130] on div "Grey Shadow (Pigment Dyeing)" at bounding box center [1349, 137] width 75 height 18
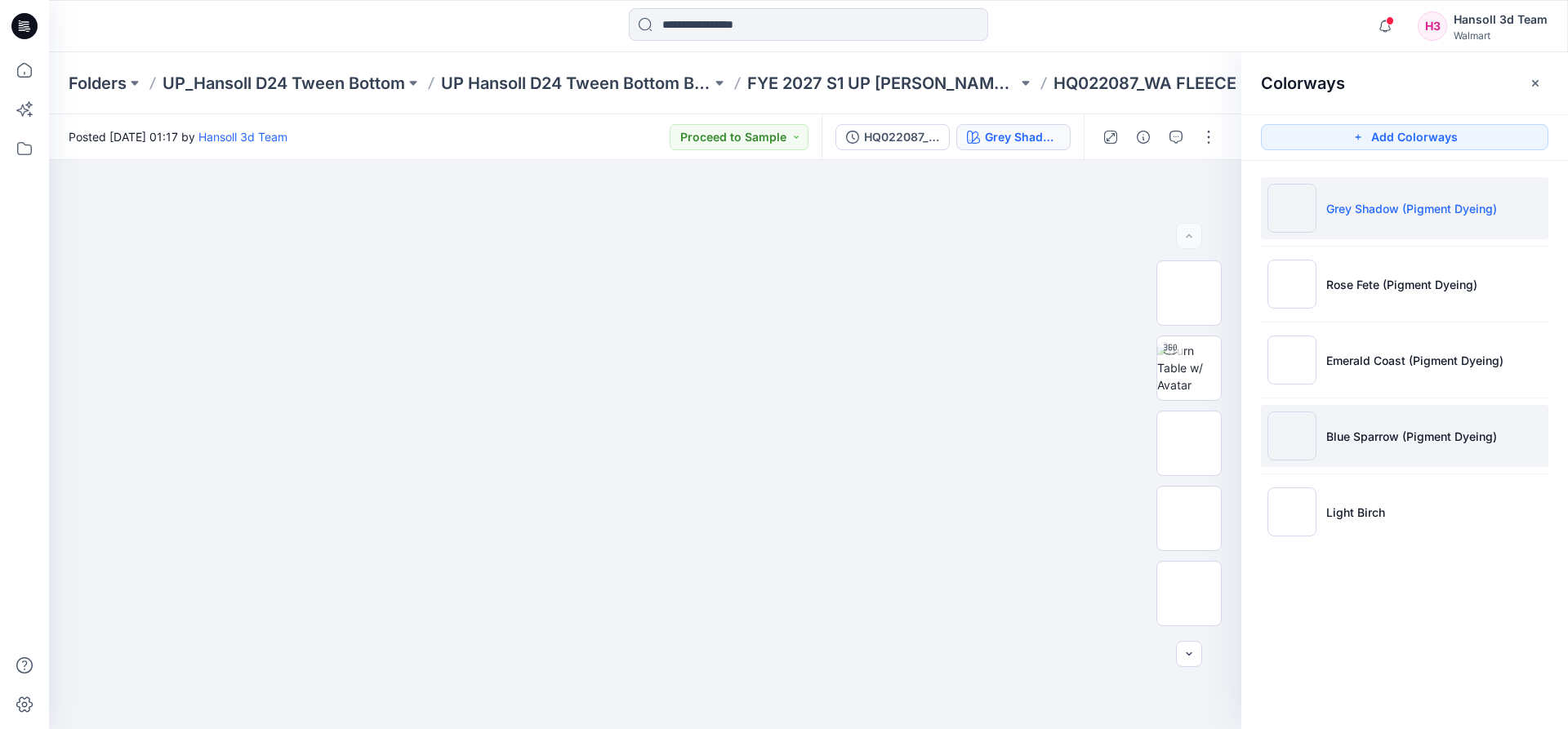
click at [1448, 434] on p "Blue Sparrow (Pigment Dyeing)" at bounding box center [1412, 437] width 171 height 17
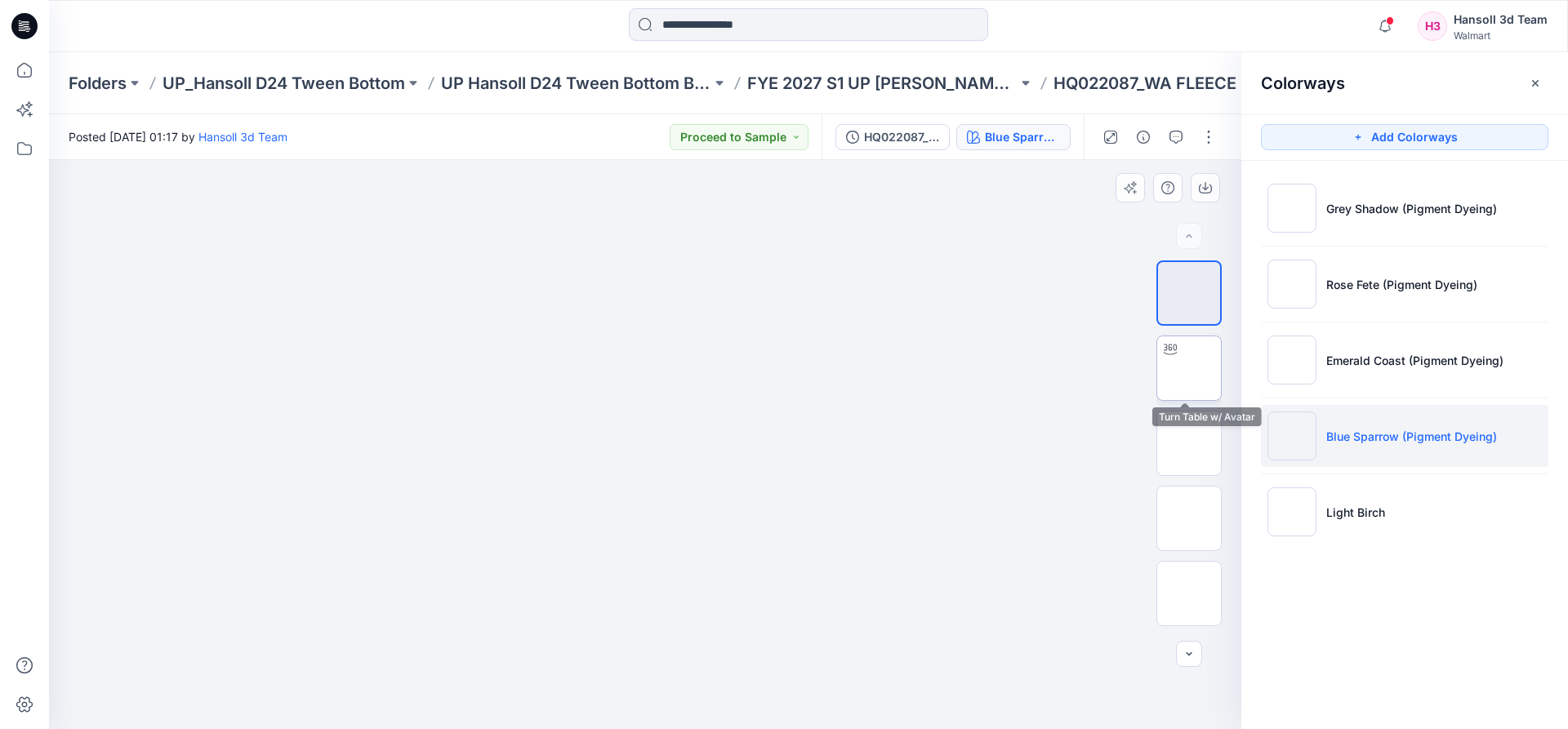
click at [1190, 368] on img at bounding box center [1190, 368] width 0 height 0
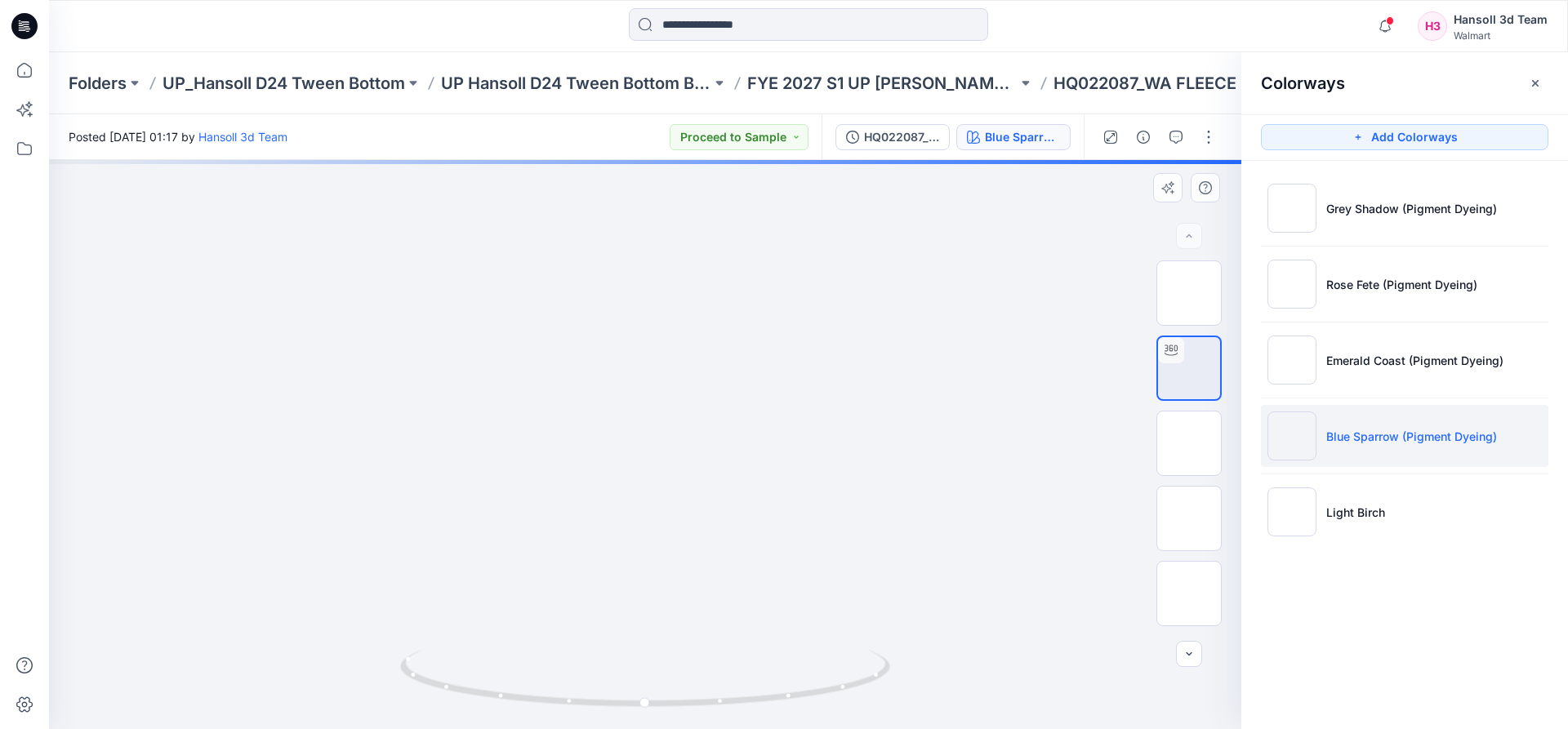
drag, startPoint x: 664, startPoint y: 610, endPoint x: 701, endPoint y: 379, distance: 233.9
drag, startPoint x: 910, startPoint y: 600, endPoint x: 862, endPoint y: 239, distance: 364.2
drag, startPoint x: 919, startPoint y: 619, endPoint x: 835, endPoint y: 317, distance: 313.5
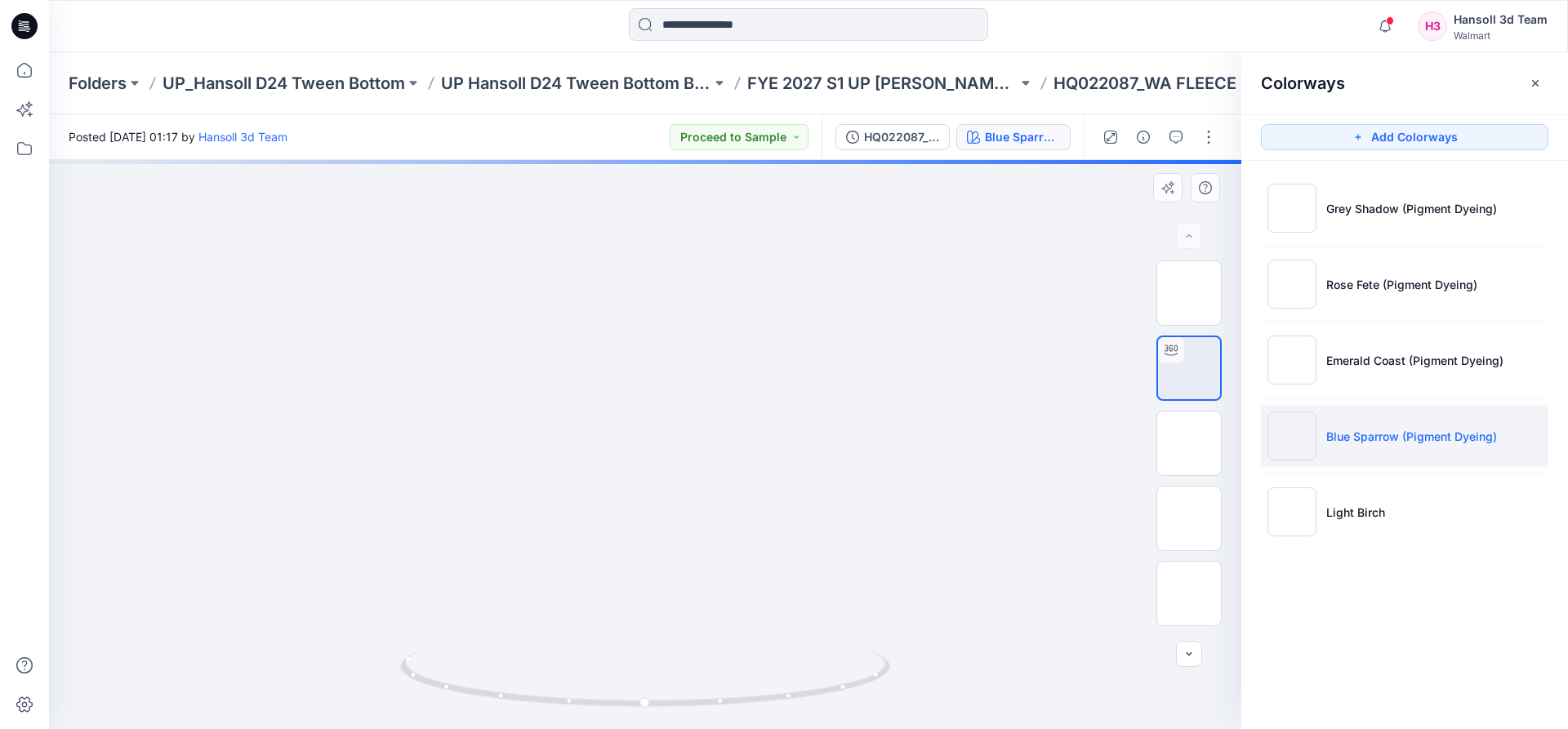
drag, startPoint x: 876, startPoint y: 589, endPoint x: 910, endPoint y: 386, distance: 205.8
drag, startPoint x: 937, startPoint y: 310, endPoint x: 560, endPoint y: 637, distance: 499.1
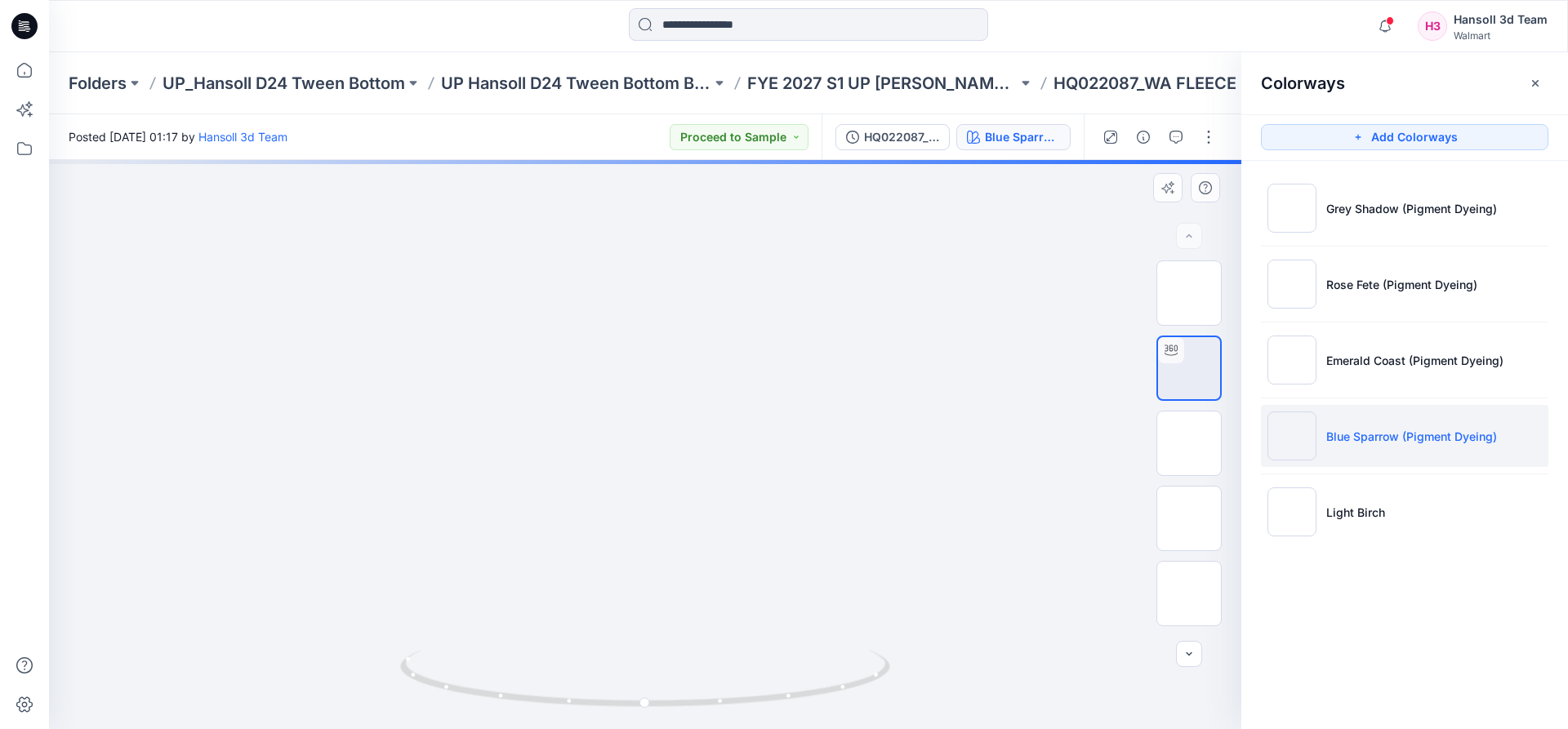
drag, startPoint x: 685, startPoint y: 418, endPoint x: 859, endPoint y: 392, distance: 175.9
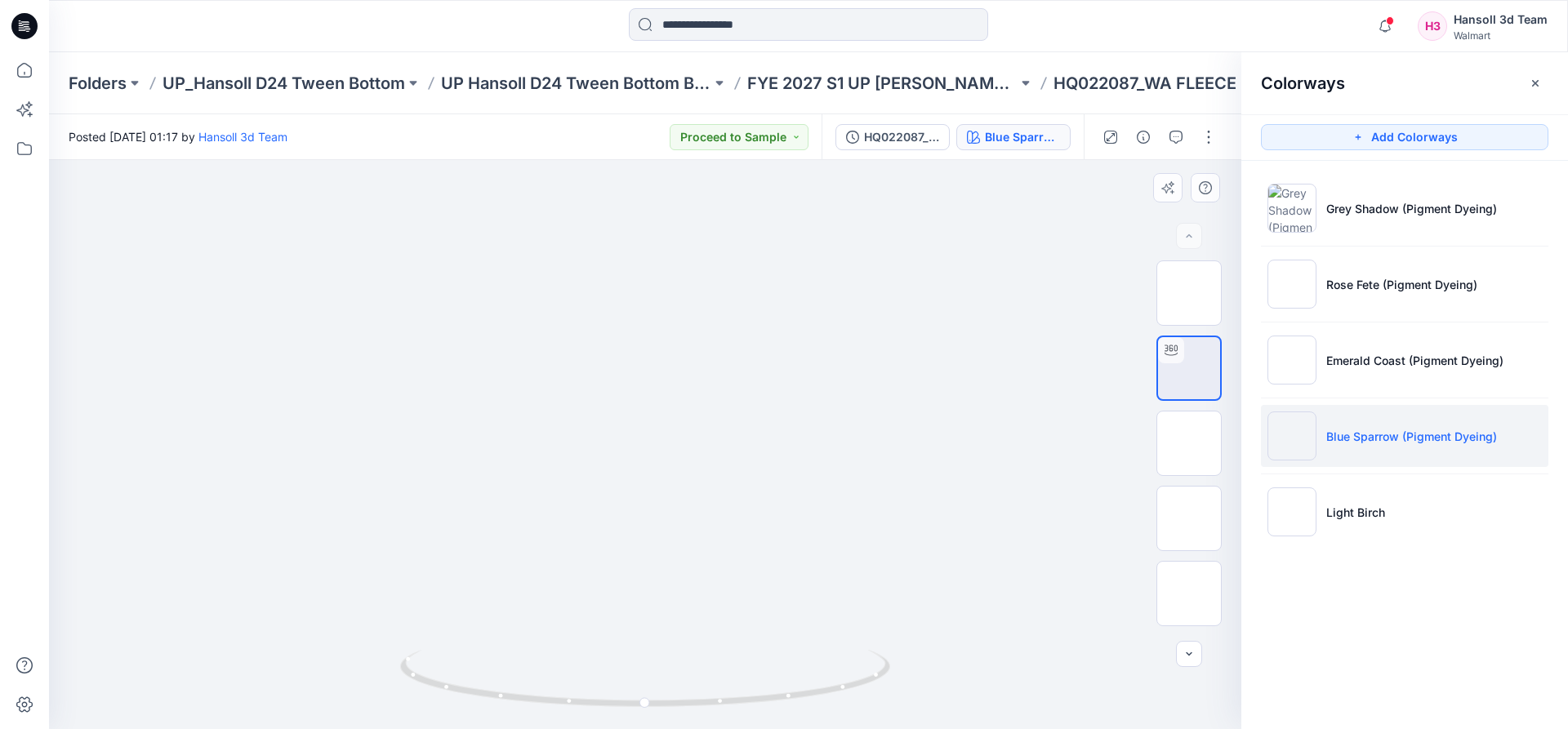
drag, startPoint x: 854, startPoint y: 441, endPoint x: 820, endPoint y: 399, distance: 54.0
drag, startPoint x: 817, startPoint y: 394, endPoint x: 817, endPoint y: 456, distance: 62.0
drag, startPoint x: 648, startPoint y: 710, endPoint x: 883, endPoint y: 711, distance: 235.0
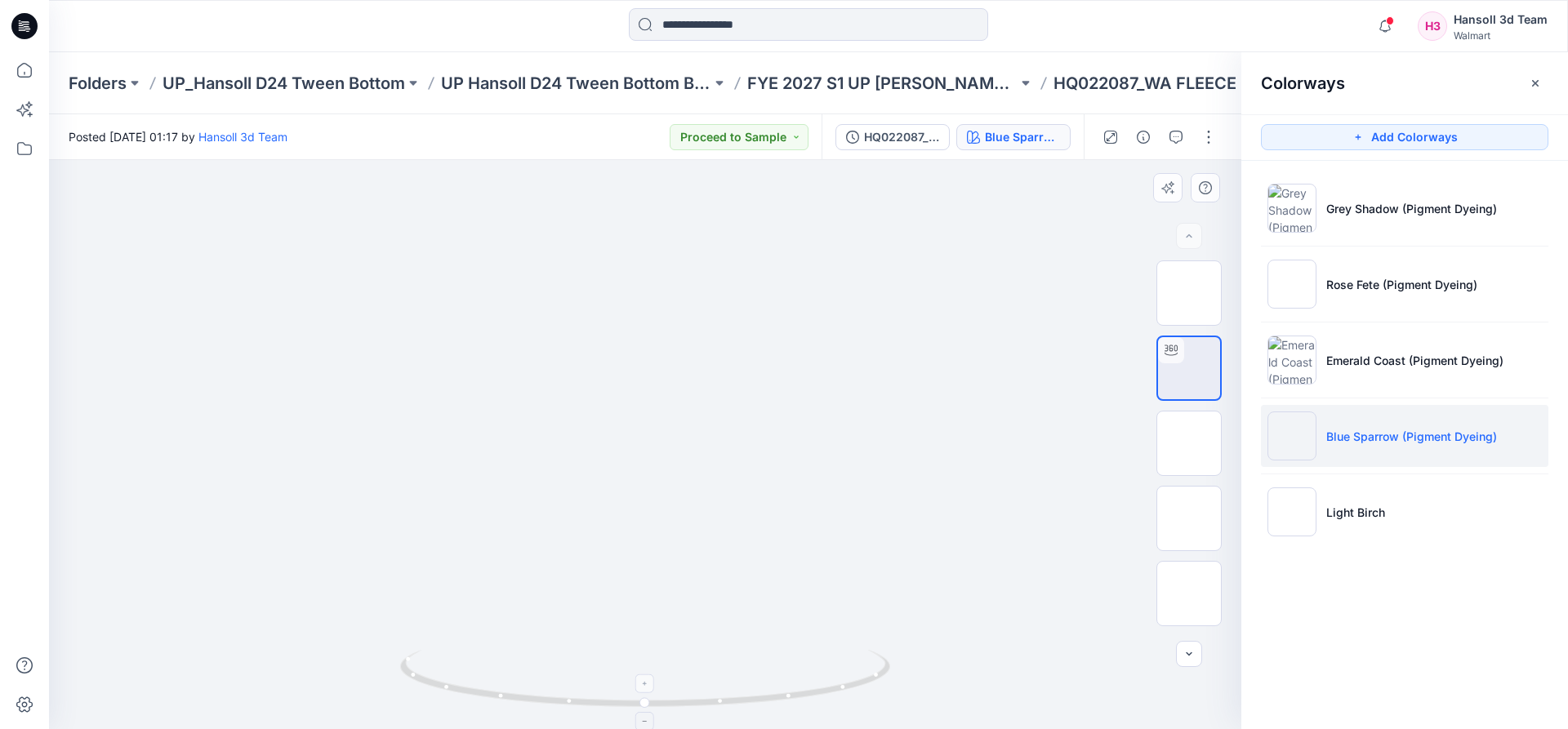
click at [883, 711] on icon at bounding box center [647, 680] width 494 height 61
drag, startPoint x: 877, startPoint y: 679, endPoint x: 897, endPoint y: 663, distance: 25.6
click at [897, 663] on div at bounding box center [644, 445] width 1192 height 569
